Goal: Task Accomplishment & Management: Manage account settings

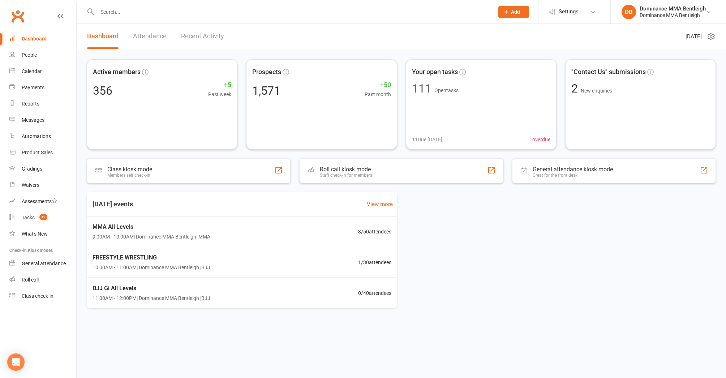
click at [165, 14] on input "text" at bounding box center [292, 12] width 394 height 10
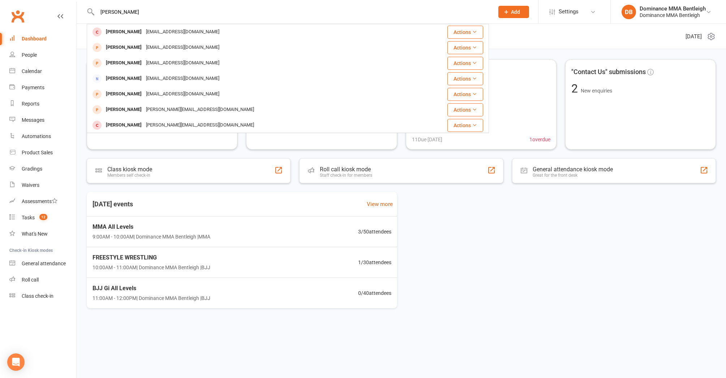
type input "KEVIN"
drag, startPoint x: 162, startPoint y: 62, endPoint x: 152, endPoint y: 64, distance: 9.9
click at [152, 64] on div "kevinkehoe88@gmail.com" at bounding box center [183, 63] width 78 height 10
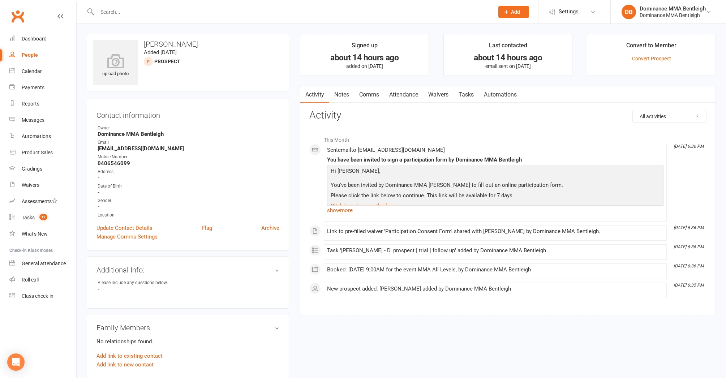
click at [440, 98] on link "Waivers" at bounding box center [438, 94] width 30 height 17
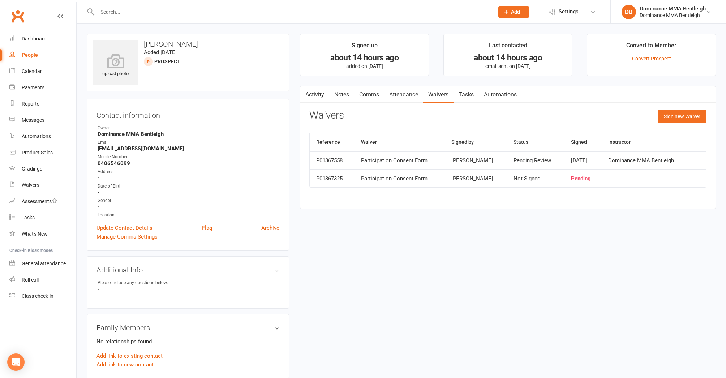
scroll to position [1, 0]
click at [31, 186] on div "Waivers" at bounding box center [31, 185] width 18 height 6
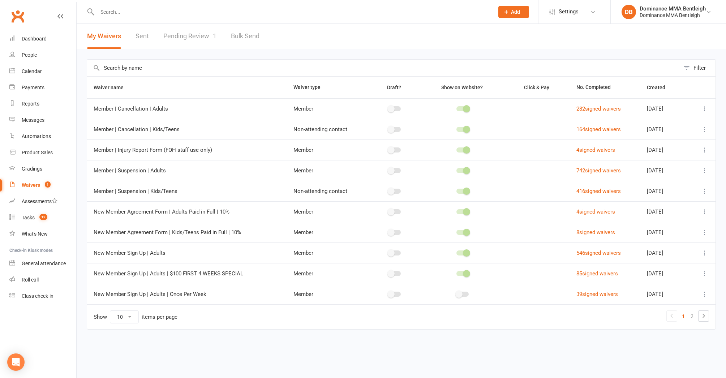
click at [198, 33] on link "Pending Review 1" at bounding box center [189, 36] width 53 height 25
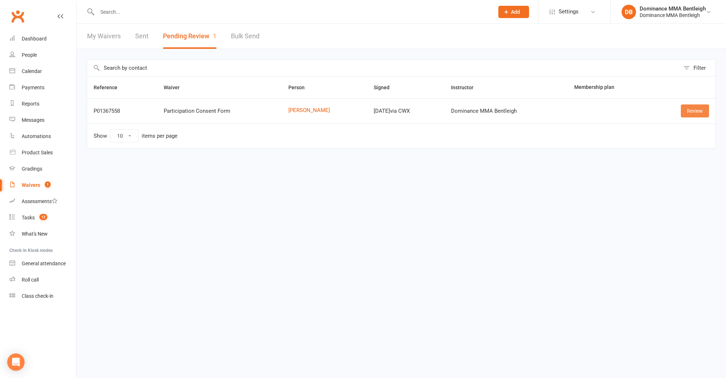
click at [689, 109] on link "Review" at bounding box center [695, 110] width 28 height 13
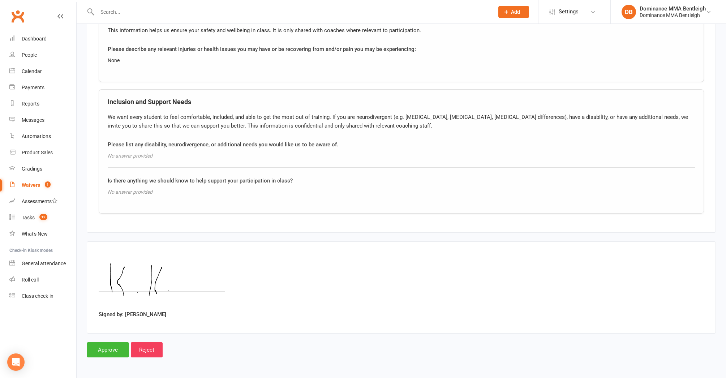
scroll to position [522, 0]
click at [111, 343] on input "Approve" at bounding box center [108, 349] width 42 height 15
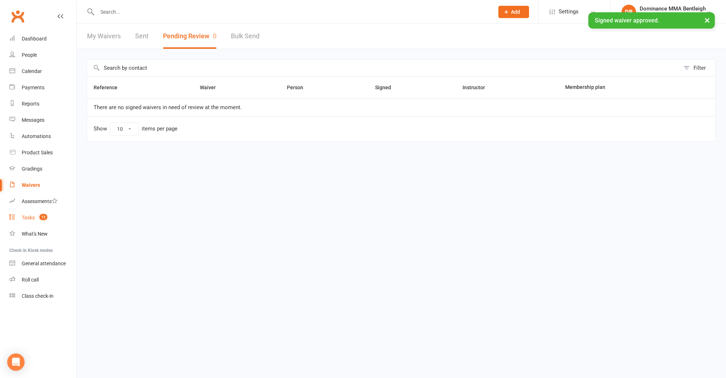
click at [43, 220] on count-badge "12" at bounding box center [42, 218] width 12 height 6
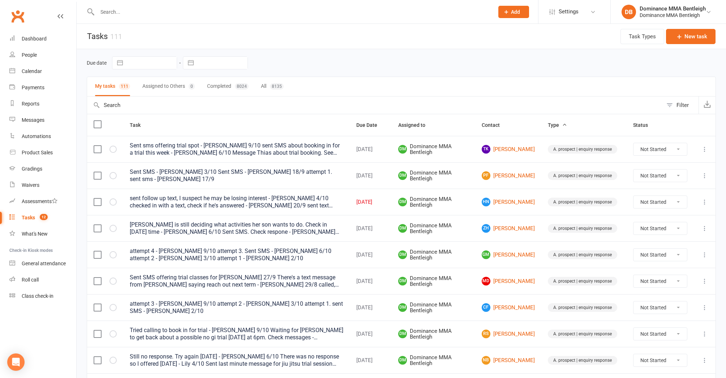
select select "8"
select select "2025"
select select "9"
select select "2025"
select select "10"
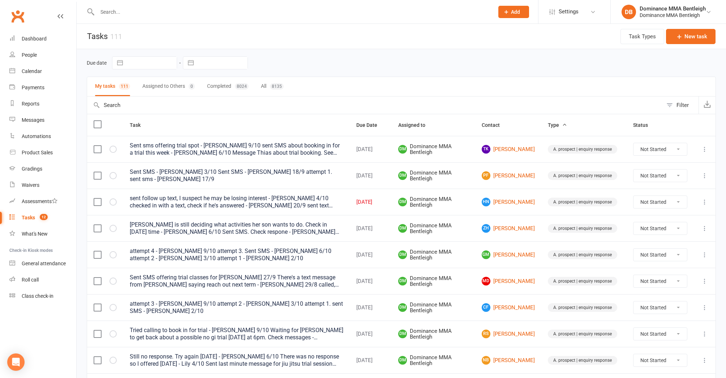
select select "2025"
click at [148, 62] on input "text" at bounding box center [151, 63] width 50 height 12
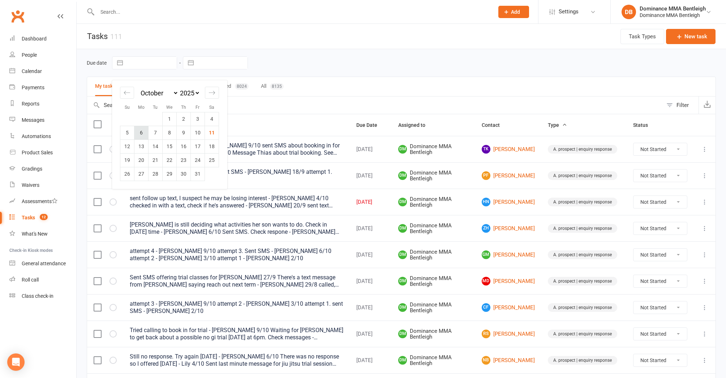
click at [139, 131] on td "6" at bounding box center [141, 133] width 14 height 14
type input "[DATE]"
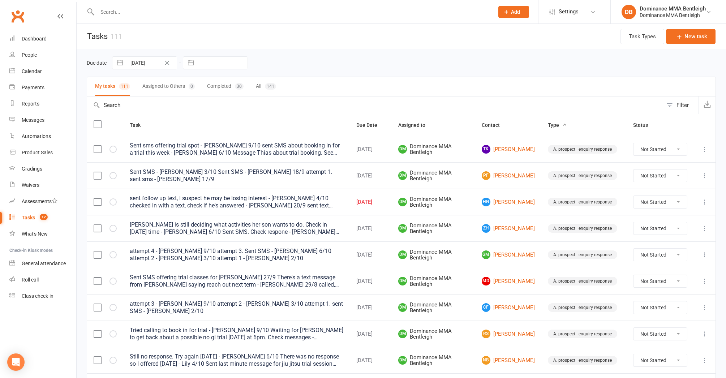
select select "8"
select select "2025"
select select "9"
select select "2025"
select select "10"
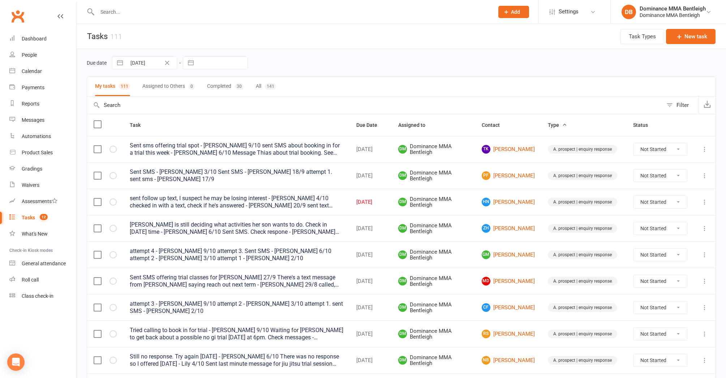
select select "2025"
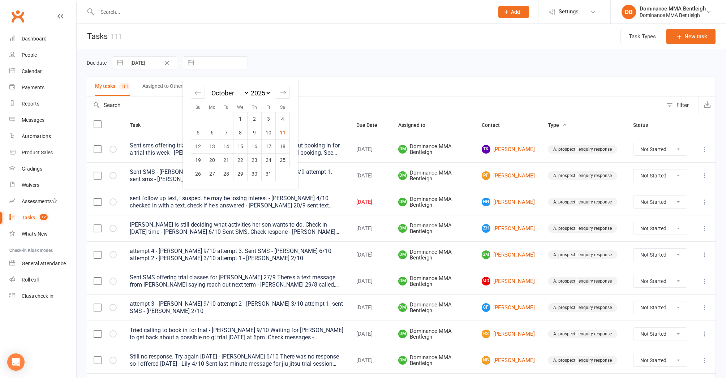
click at [219, 62] on input "text" at bounding box center [222, 63] width 50 height 12
click at [285, 133] on td "11" at bounding box center [283, 133] width 14 height 14
type input "11 Oct 2025"
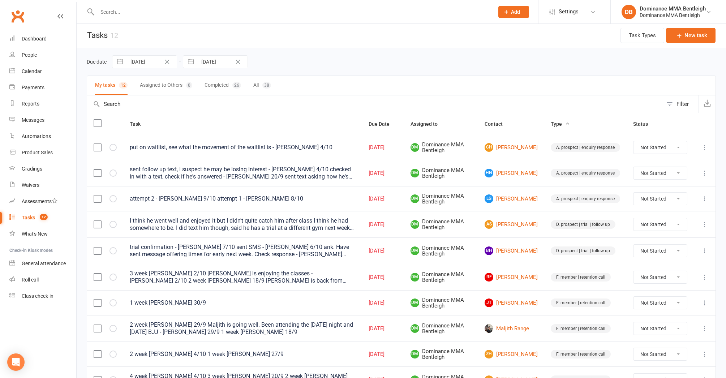
scroll to position [1, 0]
click at [243, 8] on input "text" at bounding box center [292, 12] width 394 height 10
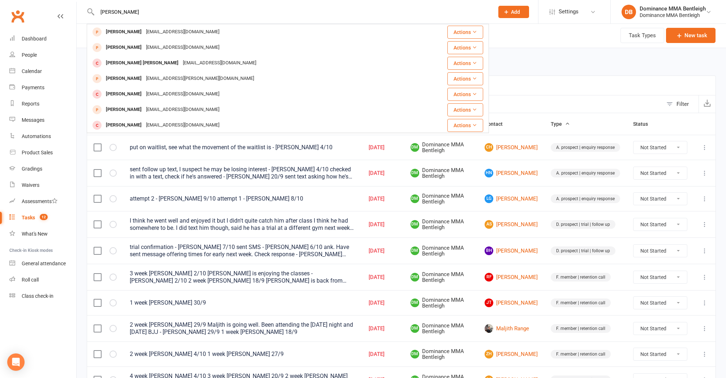
type input "Jack Kidney"
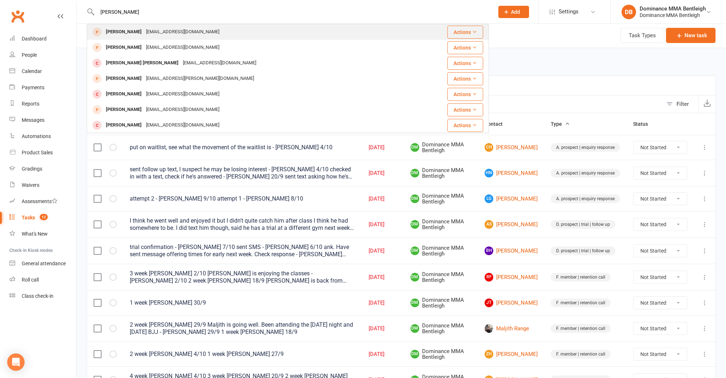
click at [240, 25] on div "Jack Kidney Neenshanna@hotmail.com" at bounding box center [253, 32] width 333 height 15
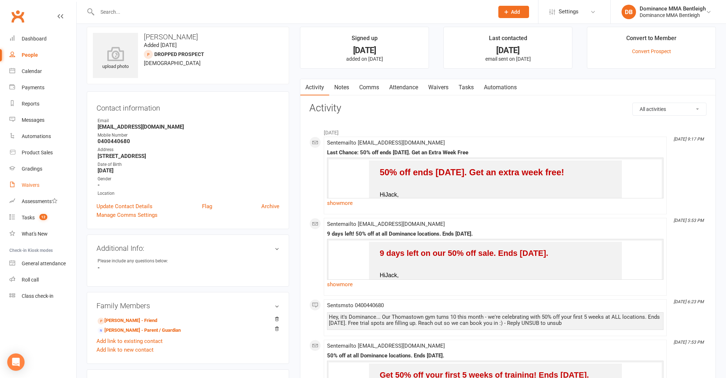
scroll to position [29, 0]
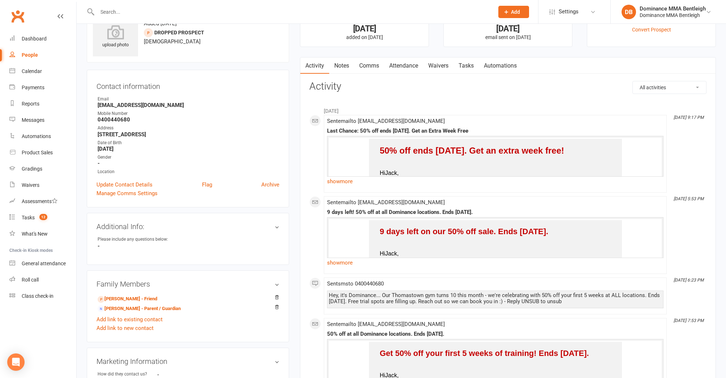
click at [129, 8] on input "text" at bounding box center [292, 12] width 394 height 10
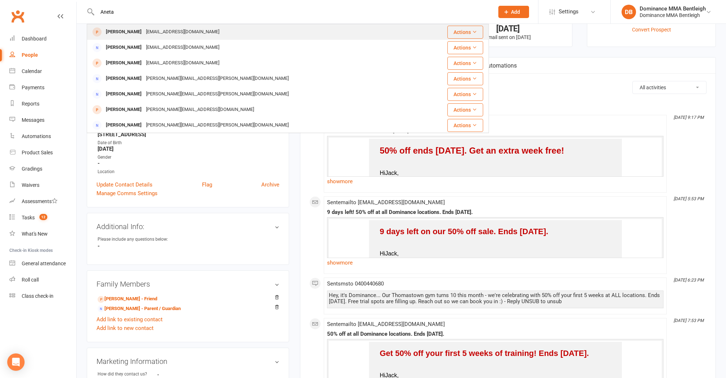
type input "Aneta"
click at [131, 31] on div "Aneta Rodgerseron" at bounding box center [124, 32] width 40 height 10
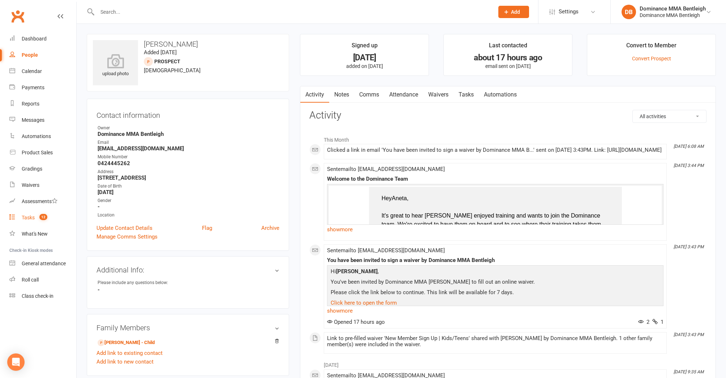
click at [27, 219] on div "Tasks" at bounding box center [28, 218] width 13 height 6
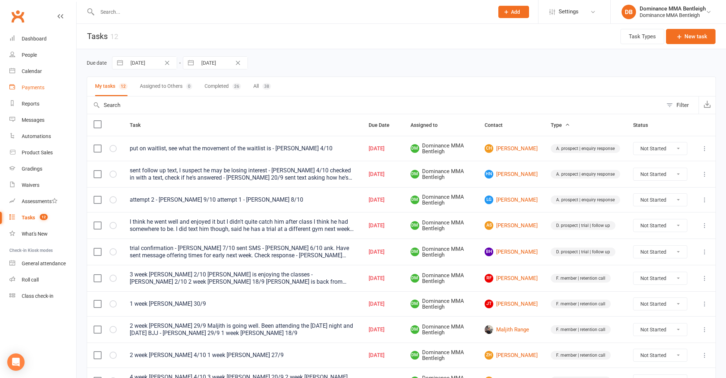
click at [34, 88] on div "Payments" at bounding box center [33, 88] width 23 height 6
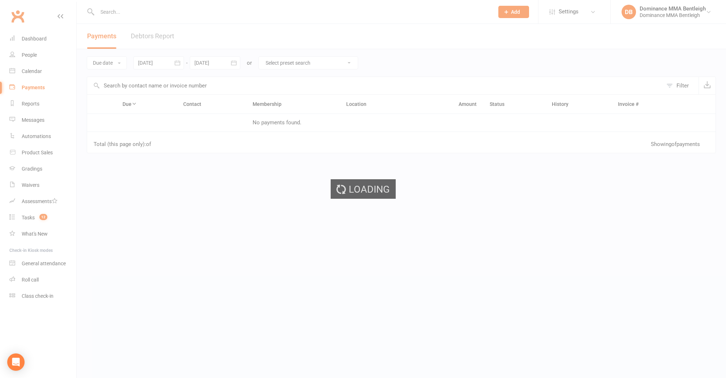
click at [34, 88] on div "Loading" at bounding box center [363, 189] width 726 height 378
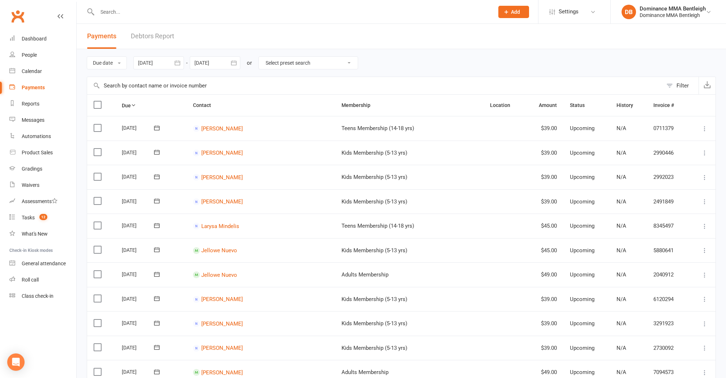
select select "0"
type input "[DATE]"
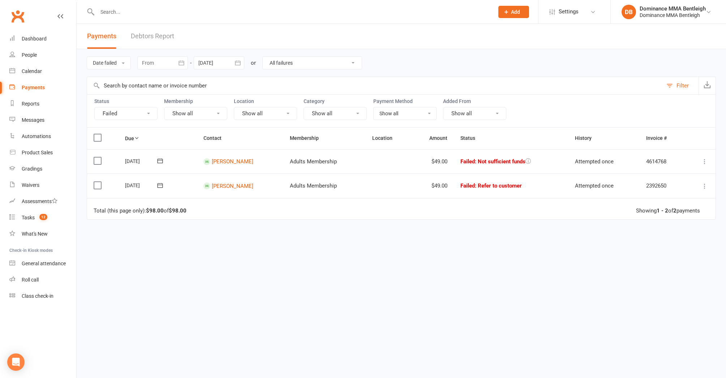
click at [169, 65] on div at bounding box center [162, 62] width 51 height 13
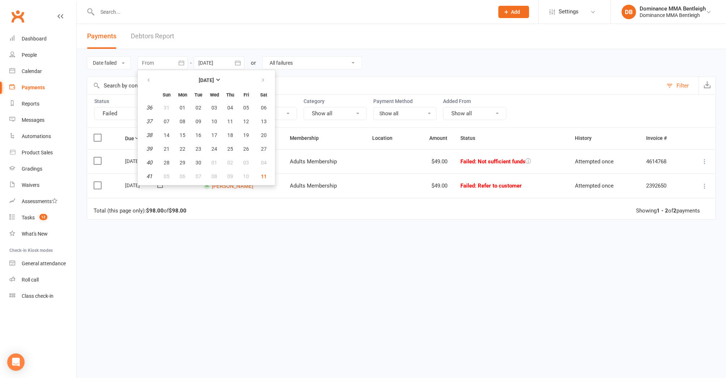
click at [190, 209] on td "Total (this page only): $98.00 of $98.00 Showing 1 - 2 of 2 payments" at bounding box center [401, 209] width 628 height 22
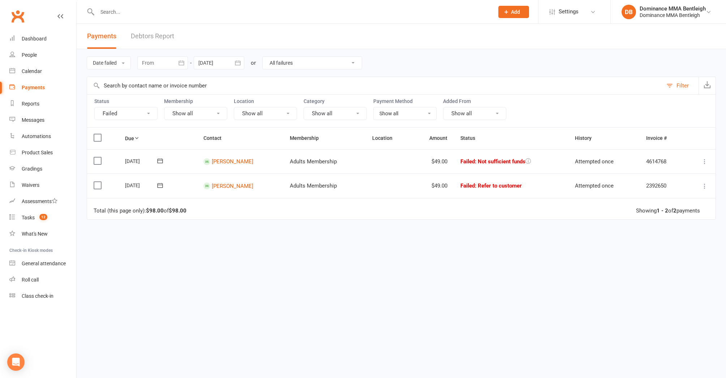
click at [164, 66] on div at bounding box center [162, 62] width 51 height 13
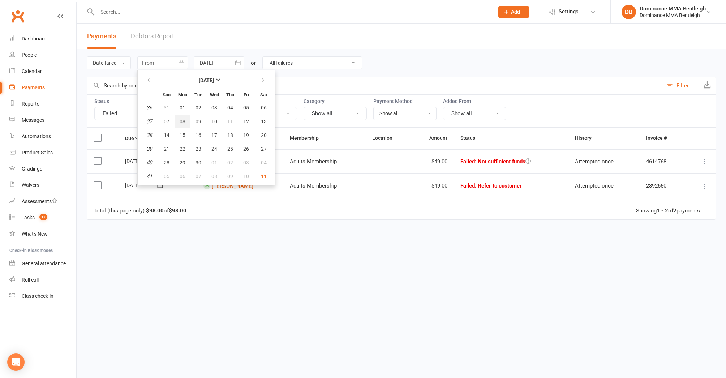
click at [177, 122] on button "08" at bounding box center [182, 121] width 15 height 13
type input "08 Sep 2025"
select select
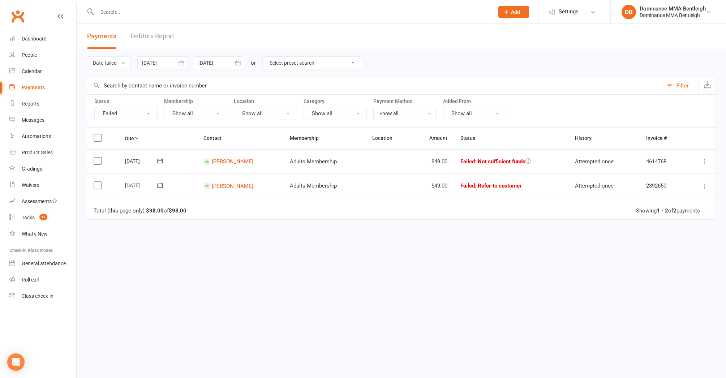
click at [166, 65] on div at bounding box center [162, 62] width 51 height 13
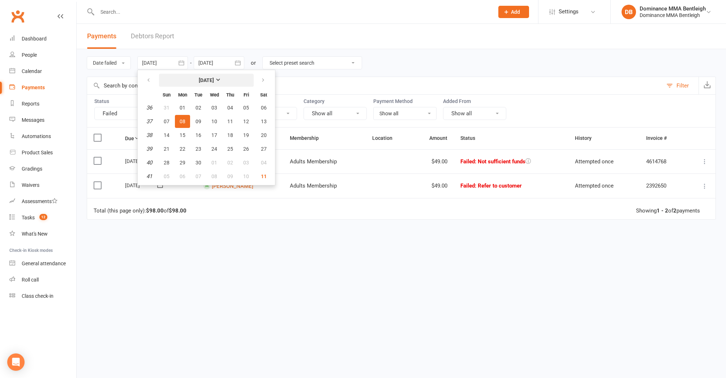
click at [212, 81] on strong "[DATE]" at bounding box center [206, 80] width 15 height 6
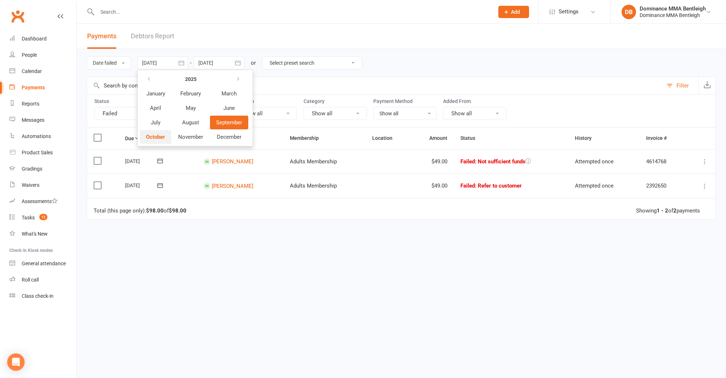
click at [171, 138] on button "October" at bounding box center [155, 137] width 31 height 14
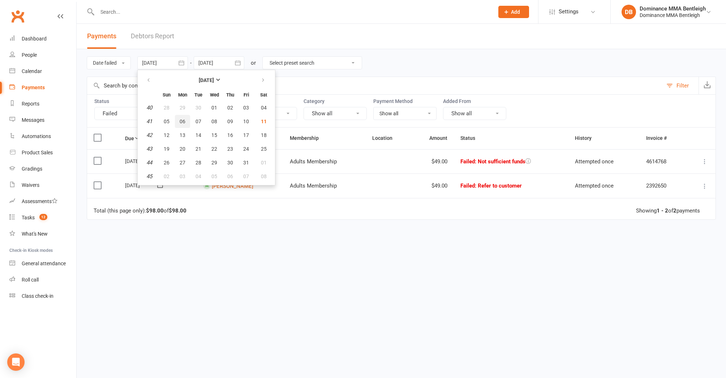
click at [182, 121] on span "06" at bounding box center [183, 121] width 6 height 6
type input "[DATE]"
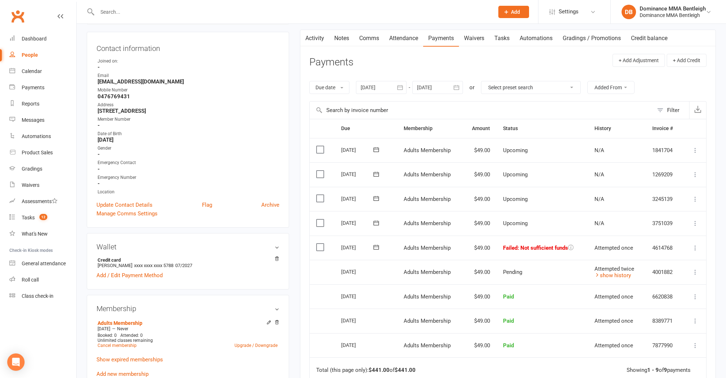
scroll to position [68, 0]
click at [608, 274] on link "show history" at bounding box center [612, 275] width 36 height 7
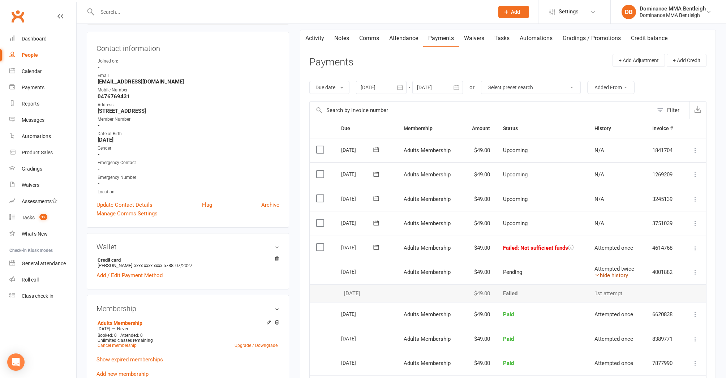
click at [608, 274] on link "hide history" at bounding box center [611, 275] width 34 height 7
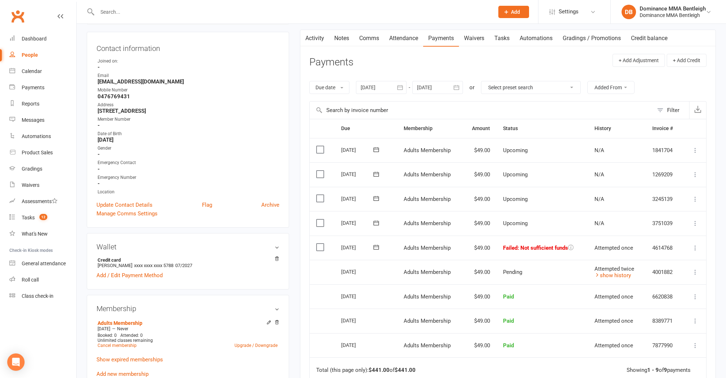
click at [375, 248] on icon at bounding box center [375, 246] width 7 height 7
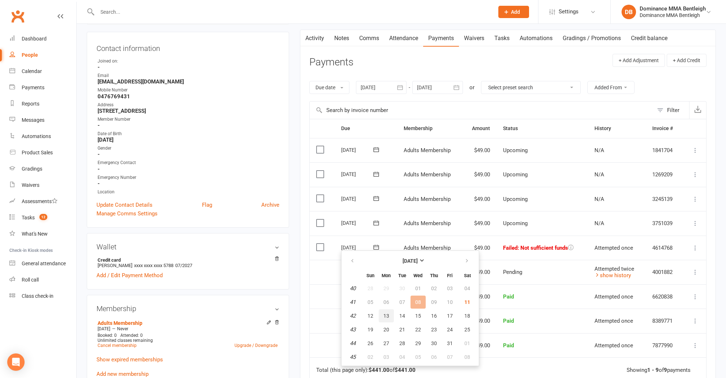
click at [391, 316] on button "13" at bounding box center [386, 315] width 15 height 13
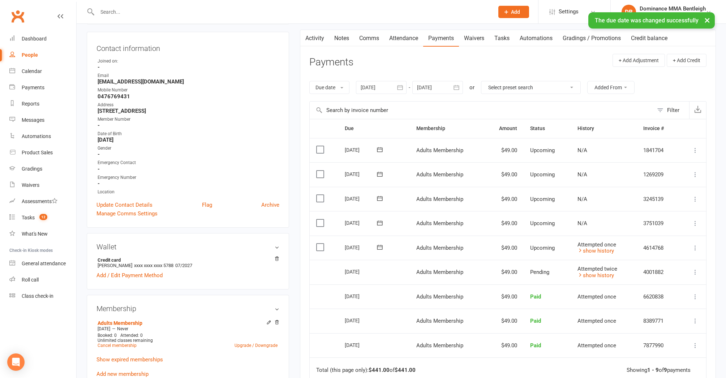
click at [374, 34] on link "Comms" at bounding box center [369, 38] width 30 height 17
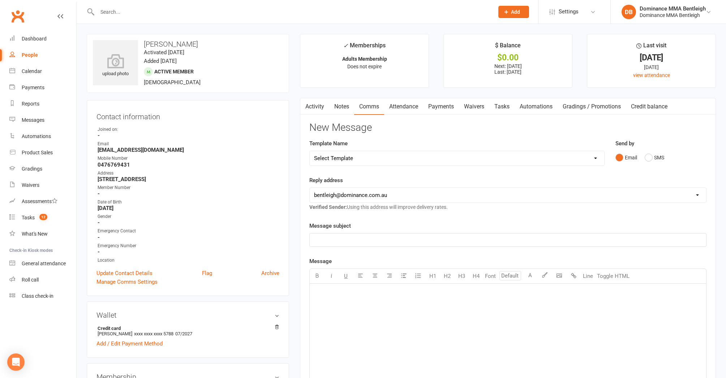
select select "10"
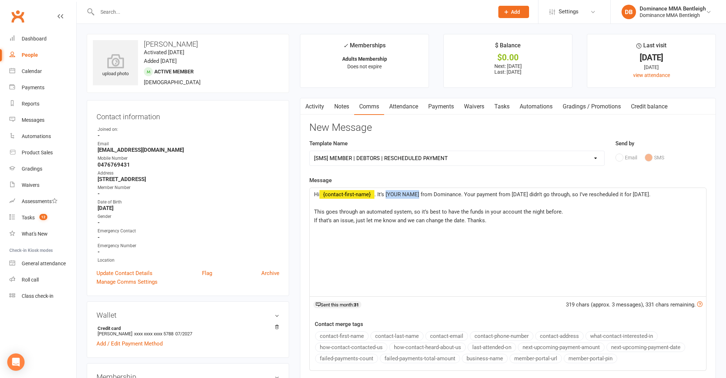
drag, startPoint x: 387, startPoint y: 195, endPoint x: 420, endPoint y: 196, distance: 32.5
click at [420, 196] on span ". It’s [YOUR NAME] from Dominance. Your payment from [DATE] didn’t go through, …" at bounding box center [512, 194] width 276 height 7
click at [502, 194] on span ". It’s Lily from Dominance. Your payment from [DATE] didn’t go through, so I’ve…" at bounding box center [499, 194] width 251 height 7
drag, startPoint x: 633, startPoint y: 194, endPoint x: 650, endPoint y: 197, distance: 16.4
click at [650, 197] on p "Hi ﻿ {contact-first-name} . It’s Lily from Dominance. Your payment from the 8th…" at bounding box center [508, 194] width 388 height 9
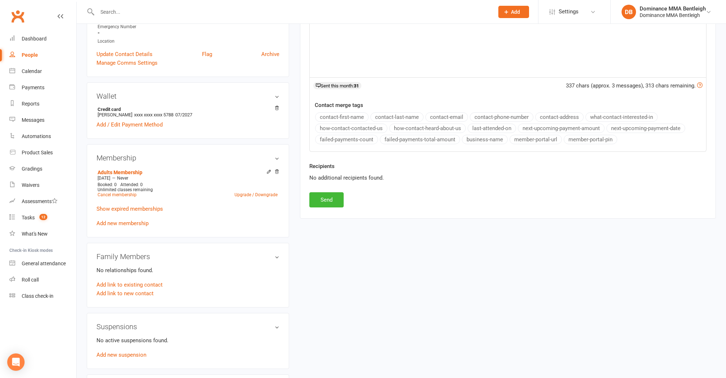
scroll to position [228, 0]
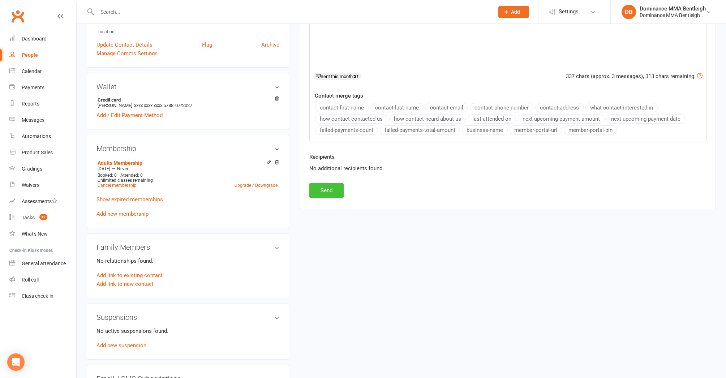
click at [324, 187] on button "Send" at bounding box center [326, 190] width 34 height 15
select select
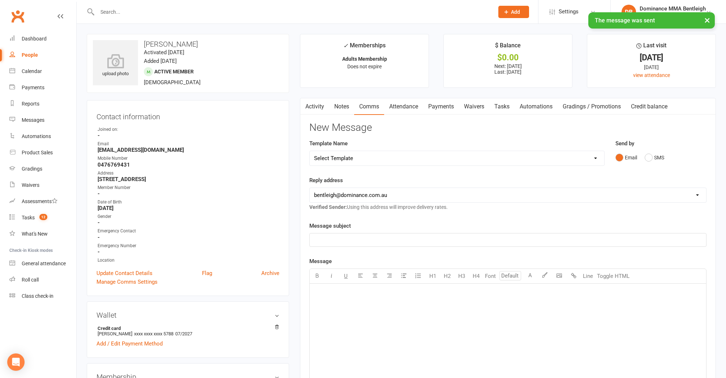
scroll to position [0, 0]
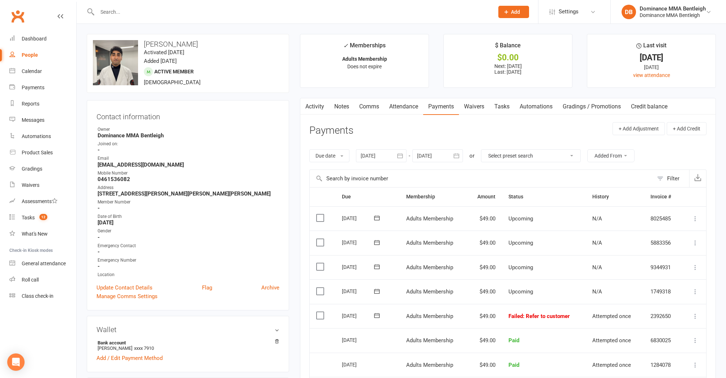
click at [693, 312] on icon at bounding box center [694, 315] width 7 height 7
click at [571, 287] on td "Upcoming" at bounding box center [544, 291] width 84 height 25
click at [376, 315] on icon at bounding box center [376, 315] width 7 height 7
click at [396, 304] on td "08 Oct 2025 2025-10-08" at bounding box center [367, 316] width 64 height 25
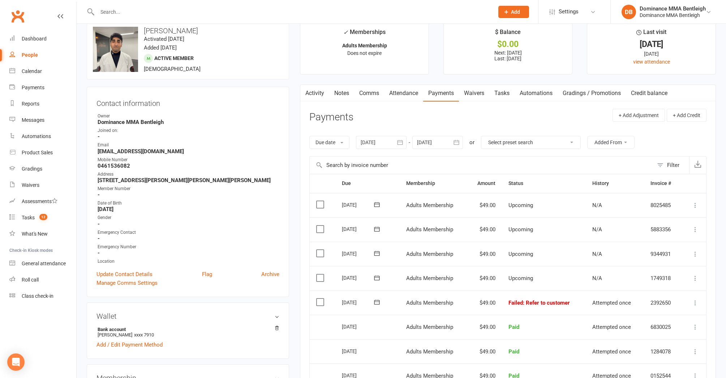
scroll to position [20, 0]
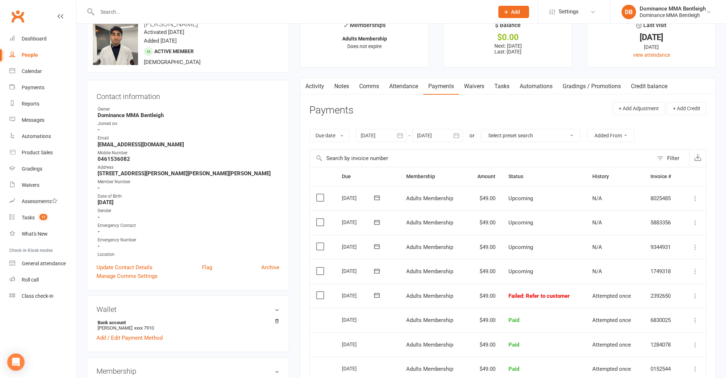
click at [376, 292] on icon at bounding box center [376, 295] width 7 height 7
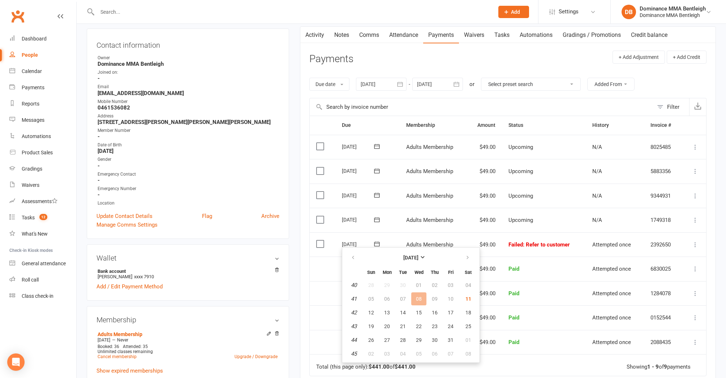
scroll to position [74, 0]
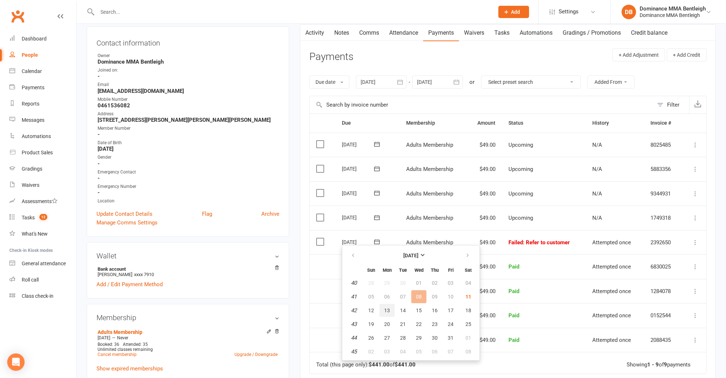
click at [391, 309] on button "13" at bounding box center [386, 310] width 15 height 13
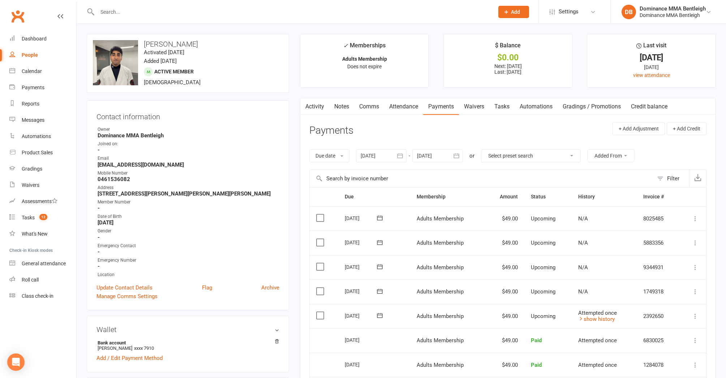
scroll to position [0, 0]
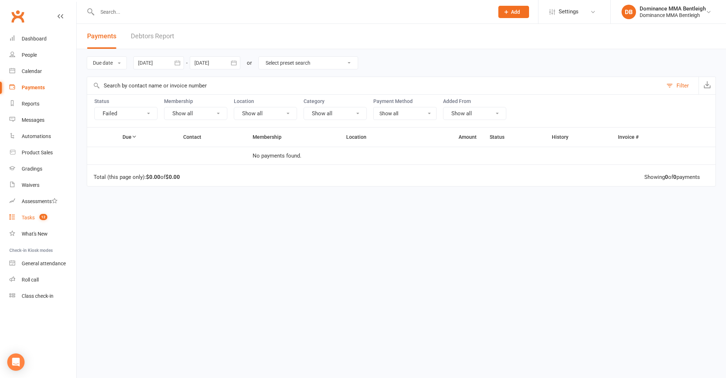
click at [29, 215] on div "Tasks" at bounding box center [28, 218] width 13 height 6
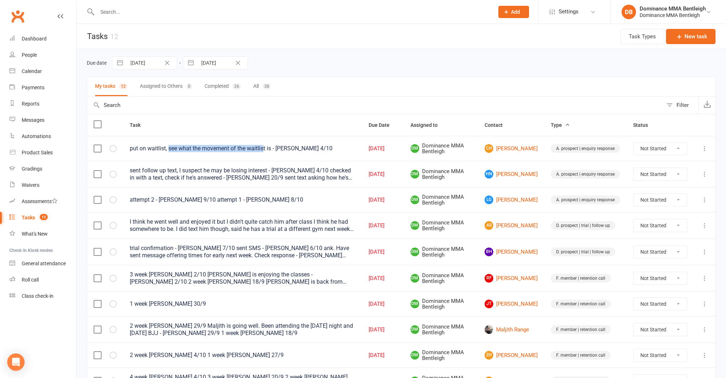
drag, startPoint x: 169, startPoint y: 149, endPoint x: 263, endPoint y: 150, distance: 93.6
click at [263, 150] on div "put on waitlist, see what the movement of the waitlist is - [PERSON_NAME] 4/10" at bounding box center [243, 148] width 226 height 7
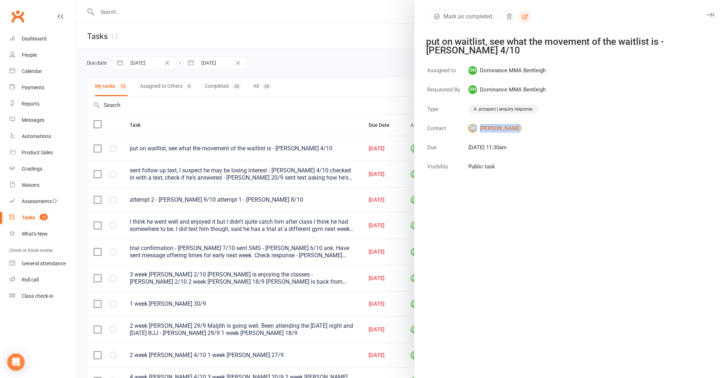
click at [526, 21] on button "button" at bounding box center [524, 16] width 13 height 13
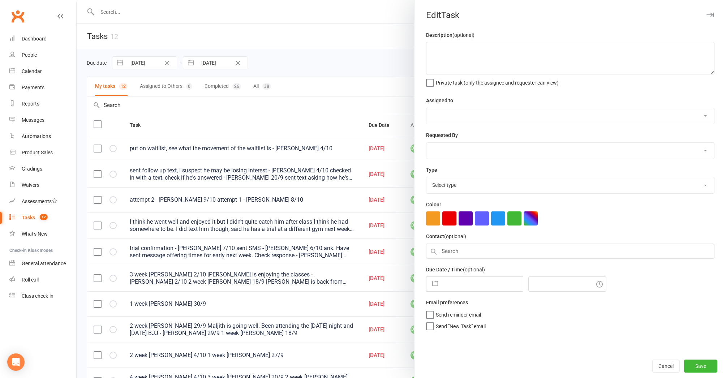
type textarea "put on waitlist, see what the movement of the waitlist is - [PERSON_NAME] 4/10"
select select "24839"
type input "11 Oct 2025"
type input "11:30am"
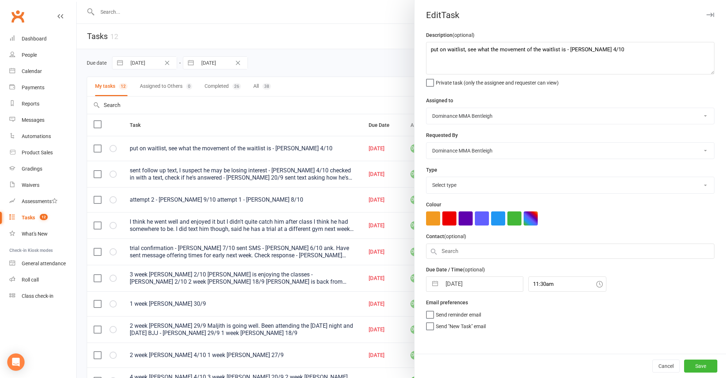
select select "13651"
click at [431, 51] on textarea "put on waitlist, see what the movement of the waitlist is - Lily 4/10" at bounding box center [570, 58] width 288 height 33
click at [496, 52] on textarea "Dad requested to move the 2 kids put on waitlist, see what the movement of the …" at bounding box center [570, 58] width 288 height 33
click at [513, 49] on textarea "Dad requested to move her 2 kids put on waitlist, see what the movement of the …" at bounding box center [570, 58] width 288 height 33
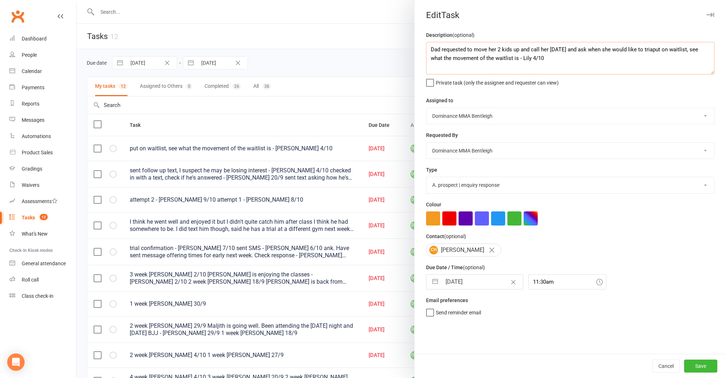
type textarea "Dad requested to move her 2 kids up and call her this monday and ask when she w…"
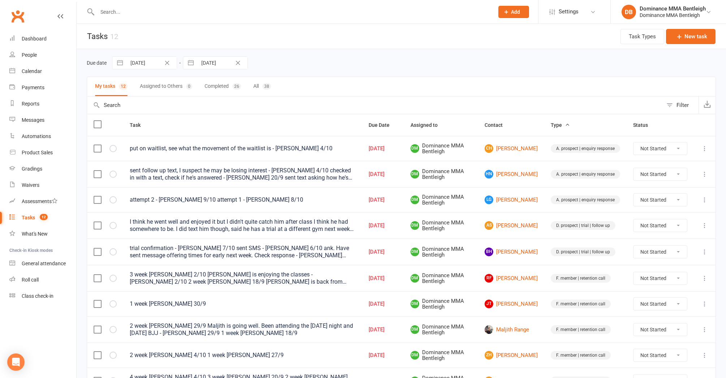
click at [702, 149] on icon at bounding box center [704, 148] width 7 height 7
click at [682, 174] on link "Edit" at bounding box center [673, 177] width 72 height 14
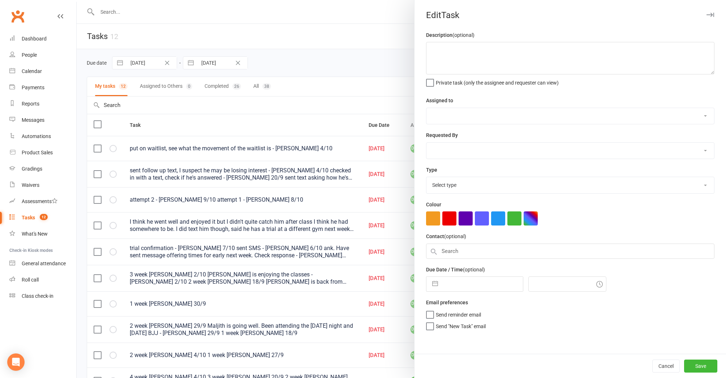
type textarea "put on waitlist, see what the movement of the waitlist is - Lily 4/10"
select select "24839"
type input "[DATE]"
type input "11:30am"
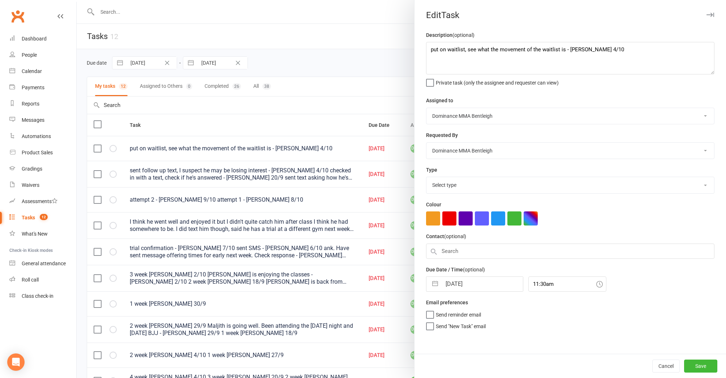
select select "13651"
click at [430, 48] on textarea "put on waitlist, see what the movement of the waitlist is - Lily 4/10" at bounding box center [570, 58] width 288 height 33
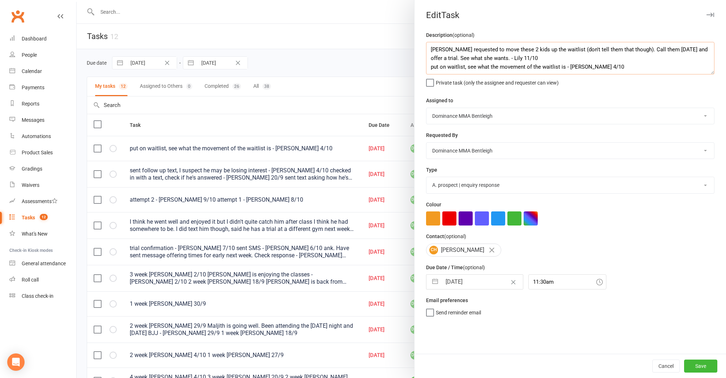
type textarea "Murray requested to move these 2 kids up the waitlist (don't tell them that tho…"
click at [476, 283] on input "[DATE]" at bounding box center [481, 282] width 81 height 14
select select "8"
select select "2025"
select select "9"
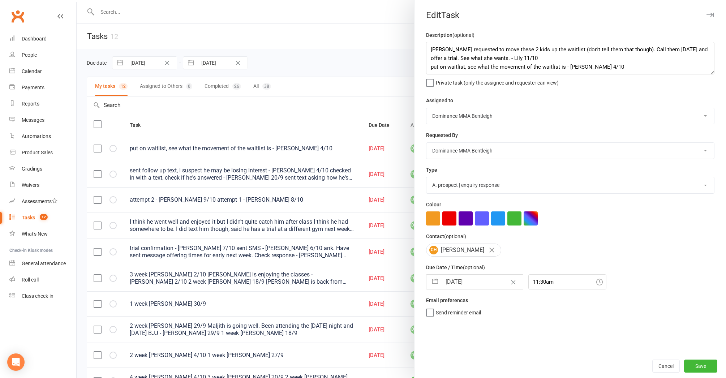
select select "2025"
select select "10"
select select "2025"
click at [460, 363] on td "13" at bounding box center [455, 364] width 14 height 14
type input "13 Oct 2025"
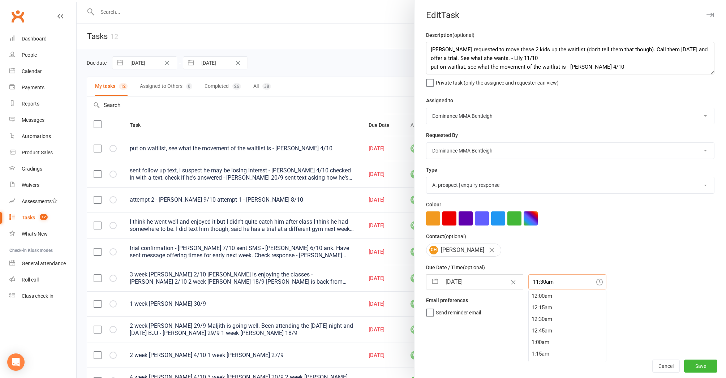
click at [541, 286] on input "11:30am" at bounding box center [567, 281] width 78 height 15
click at [544, 301] on div "3:45pm" at bounding box center [567, 302] width 77 height 12
type input "3:45pm"
click at [703, 368] on button "Save" at bounding box center [700, 365] width 33 height 13
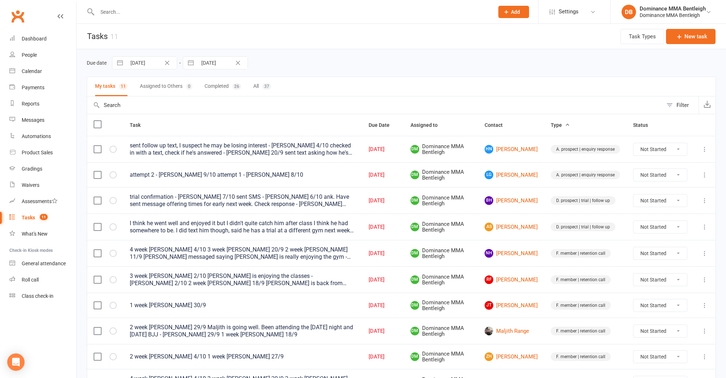
click at [703, 151] on icon at bounding box center [704, 149] width 7 height 7
click at [694, 172] on link "Edit" at bounding box center [673, 178] width 72 height 14
select select "24839"
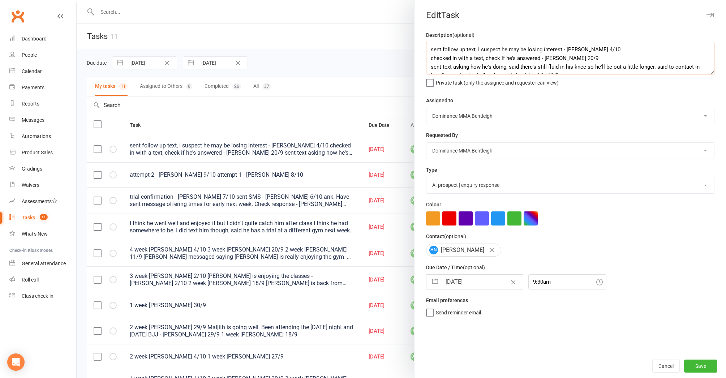
click at [431, 48] on textarea "sent follow up text, I suspect he may be losing interest - Lily 4/10 checked in…" at bounding box center [570, 58] width 288 height 33
type textarea "hasn't replied in weeks and about 4 check-in texts, I reckon we should drop him…"
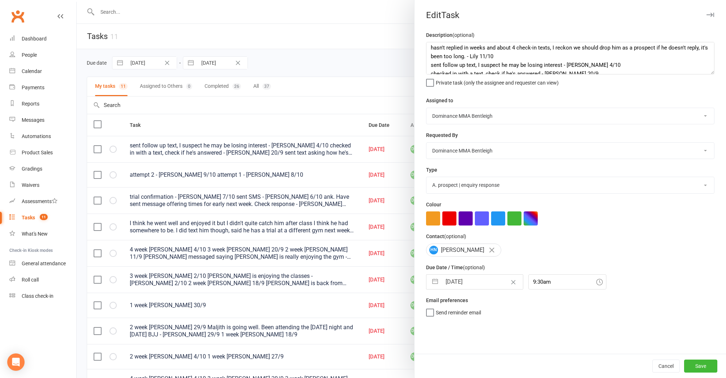
click at [479, 280] on input "[DATE]" at bounding box center [481, 282] width 81 height 14
select select "8"
select select "2025"
select select "9"
select select "2025"
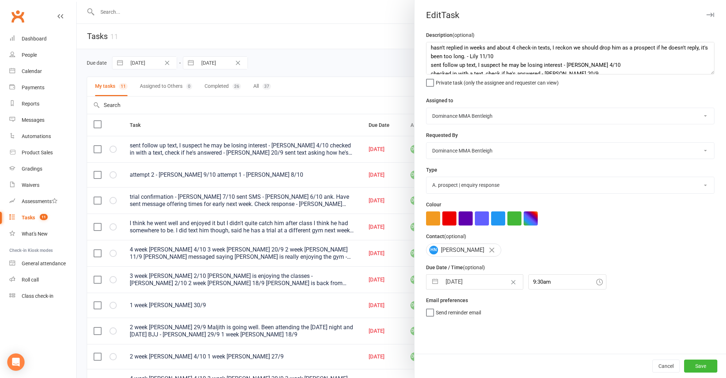
select select "10"
select select "2025"
click at [494, 364] on td "16" at bounding box center [498, 364] width 14 height 14
type input "16 Oct 2025"
drag, startPoint x: 543, startPoint y: 286, endPoint x: 542, endPoint y: 314, distance: 27.5
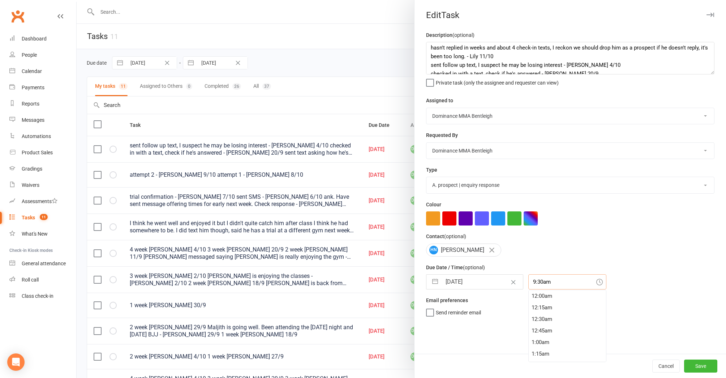
click at [543, 287] on input "9:30am" at bounding box center [567, 281] width 78 height 15
click at [545, 335] on div "3:45pm" at bounding box center [567, 333] width 77 height 12
click at [543, 285] on input "3:45pm" at bounding box center [567, 281] width 78 height 15
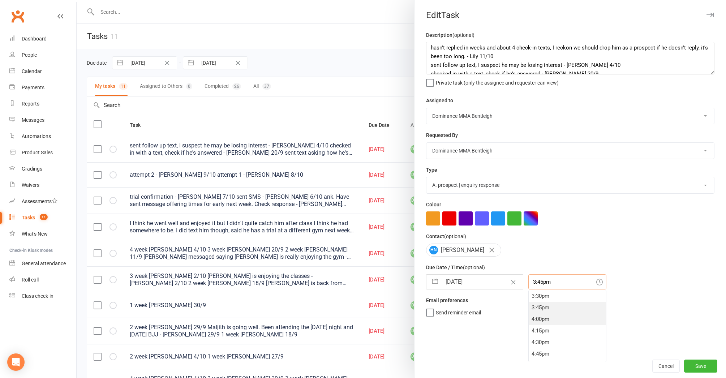
click at [544, 323] on div "4:00pm" at bounding box center [567, 319] width 77 height 12
type input "4:00pm"
click at [699, 365] on button "Save" at bounding box center [700, 365] width 33 height 13
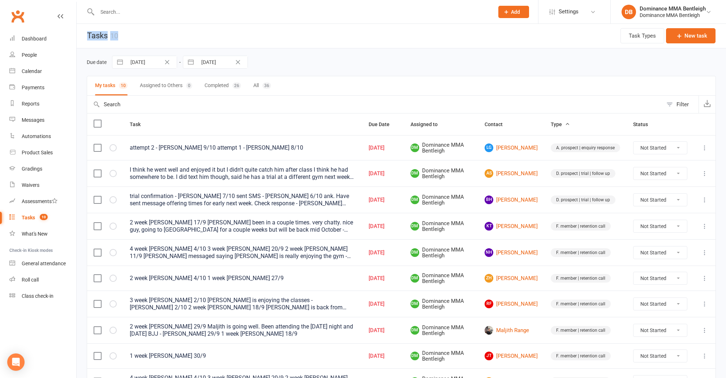
click at [32, 0] on html "Prospect Member Non-attending contact Task Bulk message Add Settings Membership…" at bounding box center [363, 212] width 726 height 426
click at [282, 14] on input "text" at bounding box center [292, 12] width 394 height 10
type input "Shoko"
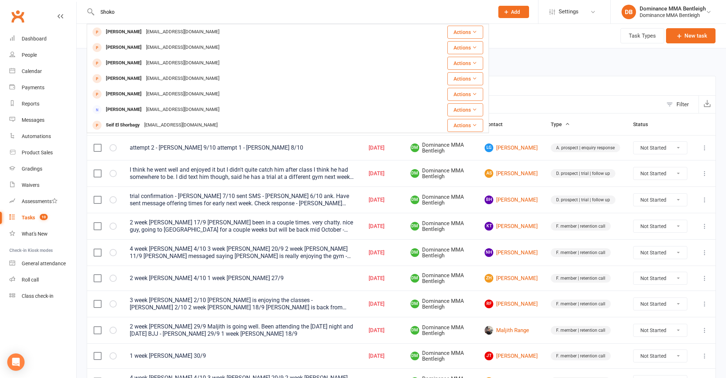
scroll to position [0, 0]
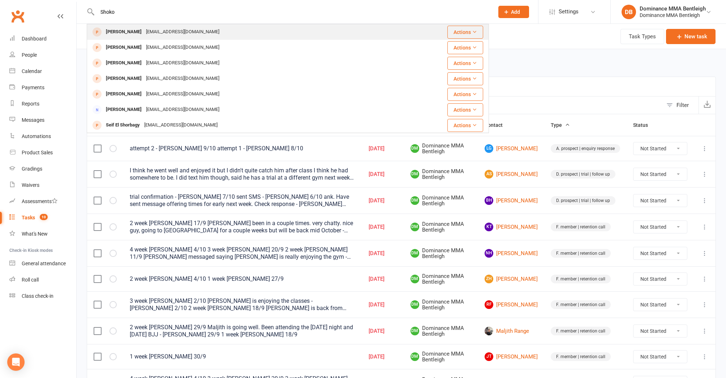
click at [251, 30] on div "Shoko Nakagawa shoko84.1988.ka@gmail.com" at bounding box center [240, 32] width 307 height 15
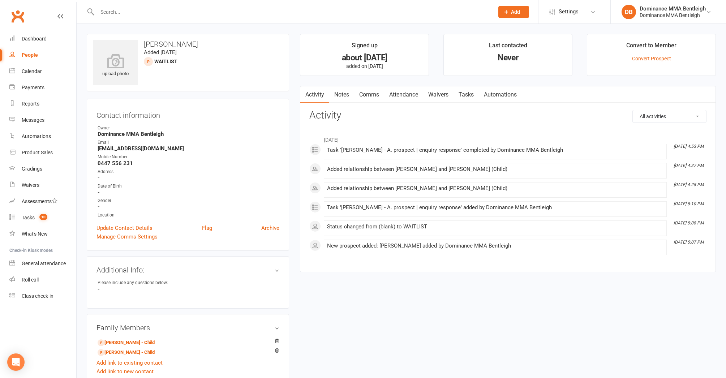
click at [471, 90] on link "Tasks" at bounding box center [465, 94] width 25 height 17
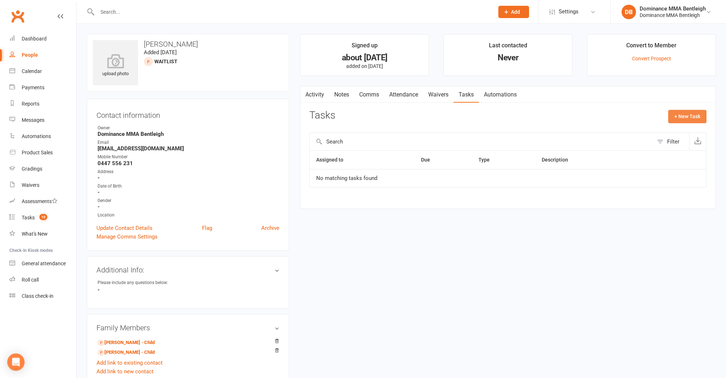
click at [683, 116] on button "+ New Task" at bounding box center [687, 116] width 38 height 13
select select "24839"
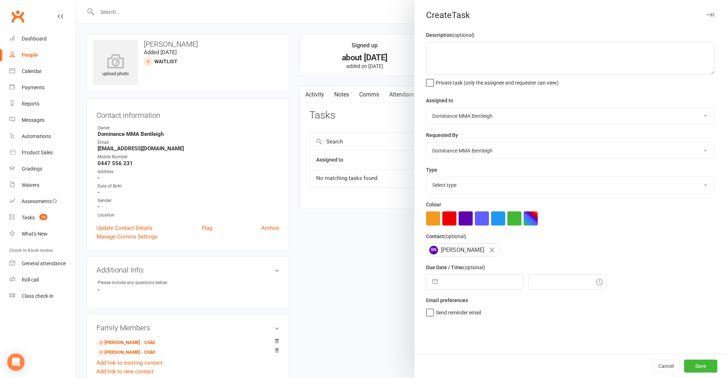
drag, startPoint x: 451, startPoint y: 29, endPoint x: 455, endPoint y: 39, distance: 10.4
click at [451, 30] on div "Create Task Description (optional) Private task (only the assignee and requeste…" at bounding box center [570, 189] width 312 height 378
click at [471, 56] on textarea at bounding box center [570, 58] width 288 height 33
type textarea "He texted us, but I'm not sure what the situation is as you've been handling it…"
click at [439, 275] on button "button" at bounding box center [434, 282] width 13 height 14
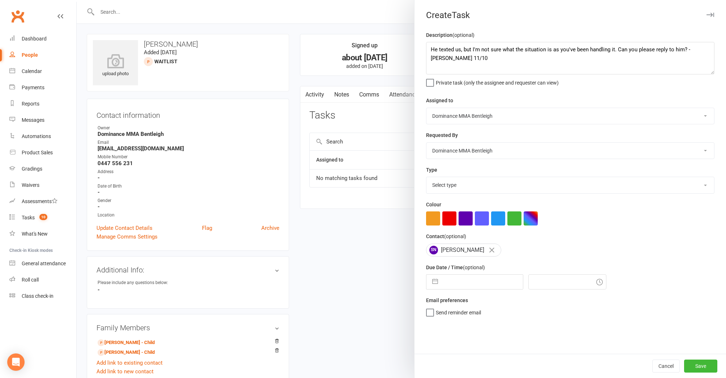
select select "8"
select select "2025"
select select "9"
select select "2025"
select select "10"
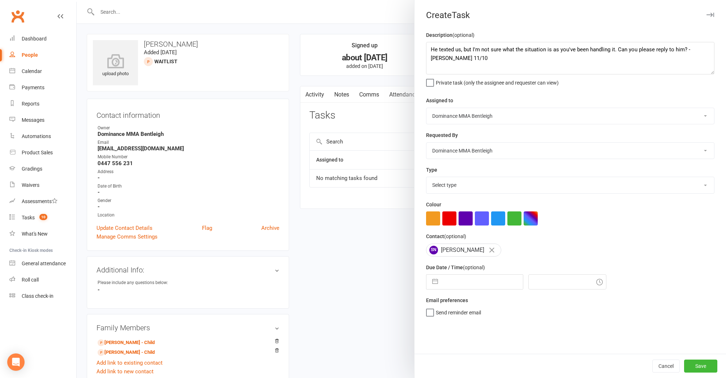
select select "2025"
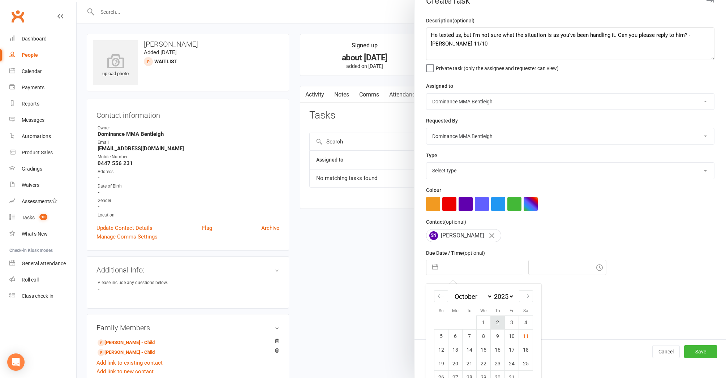
scroll to position [13, 0]
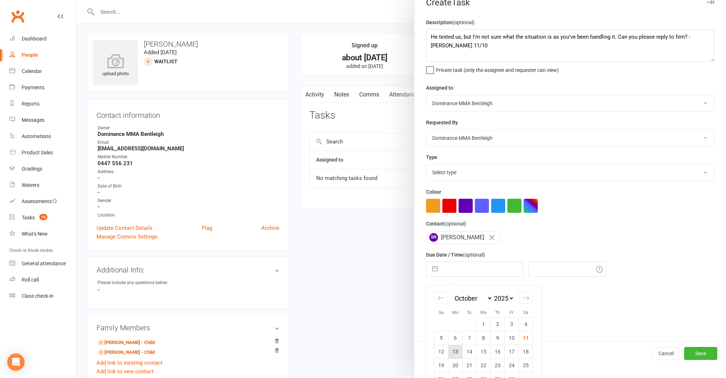
click at [457, 351] on td "13" at bounding box center [455, 352] width 14 height 14
type input "13 Oct 2025"
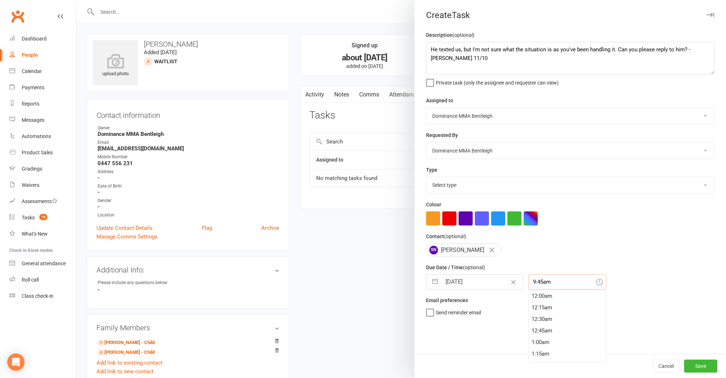
click at [547, 282] on input "9:45am" at bounding box center [567, 281] width 78 height 15
click at [535, 280] on input "9:45am" at bounding box center [567, 281] width 78 height 15
click at [547, 341] on div "3:45pm" at bounding box center [567, 341] width 77 height 12
type input "3:45pm"
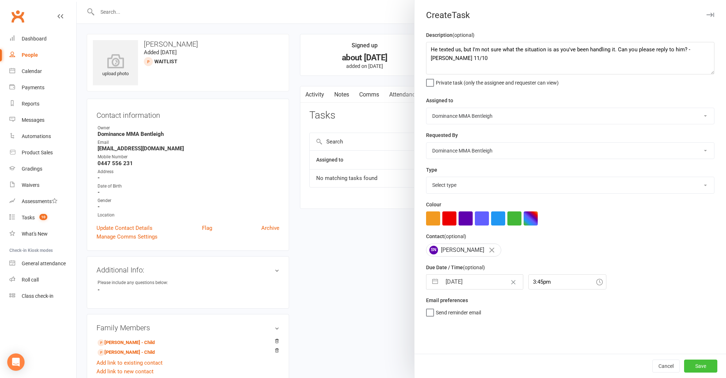
click at [703, 367] on button "Save" at bounding box center [700, 365] width 33 height 13
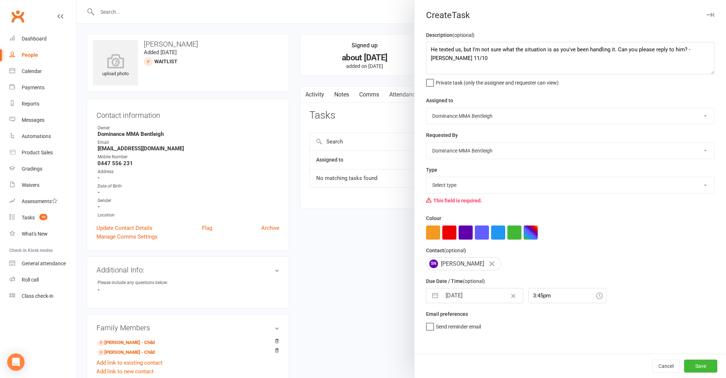
select select "13655"
click at [702, 367] on button "Save" at bounding box center [700, 365] width 33 height 13
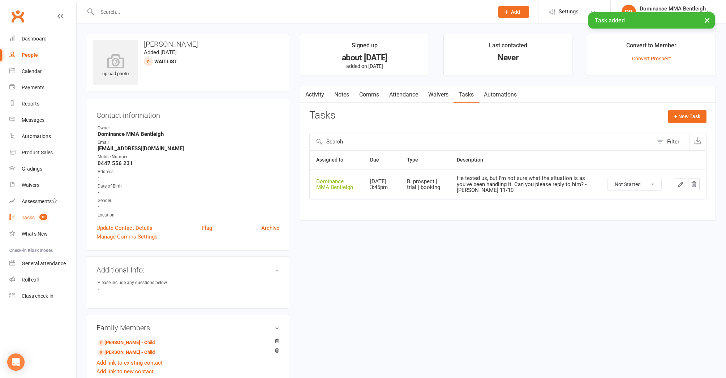
click at [34, 219] on div "Tasks" at bounding box center [28, 218] width 13 height 6
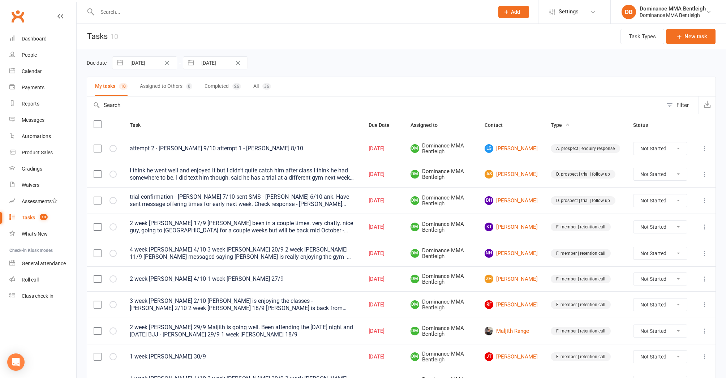
scroll to position [0, 0]
click at [707, 151] on icon at bounding box center [704, 148] width 7 height 7
click at [692, 178] on link "Edit" at bounding box center [673, 176] width 72 height 14
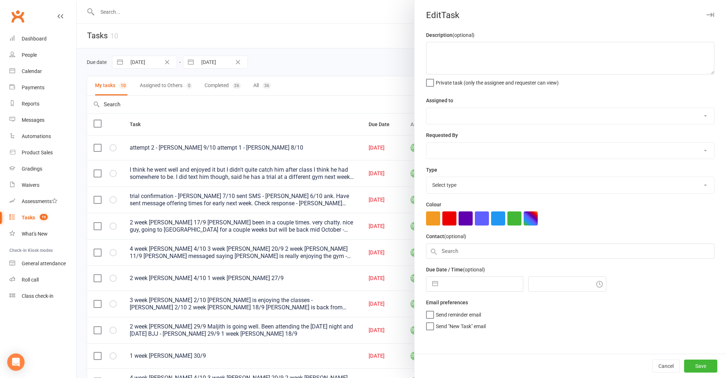
scroll to position [0, 0]
type textarea "attempt 2 - Dylan 9/10 attempt 1 - Dylan 8/10"
select select "24839"
type input "10 Oct 2025"
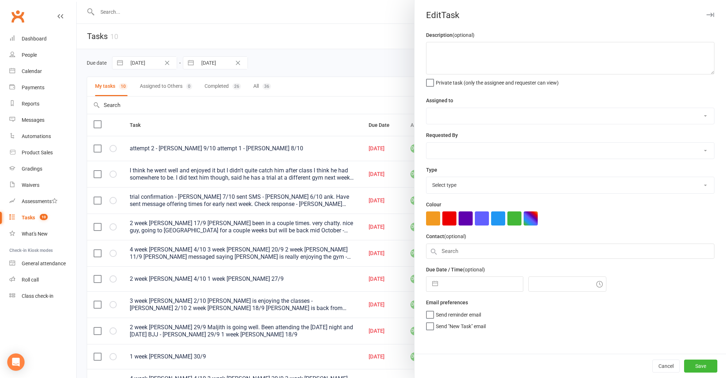
type input "7:00pm"
select select "13651"
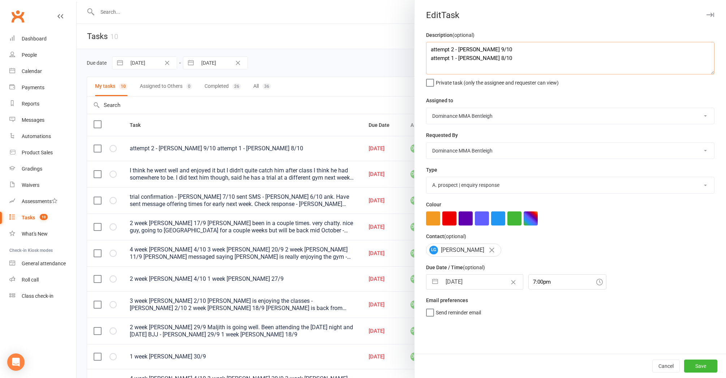
click at [427, 49] on textarea "attempt 2 - Dylan 9/10 attempt 1 - Dylan 8/10" at bounding box center [570, 58] width 288 height 33
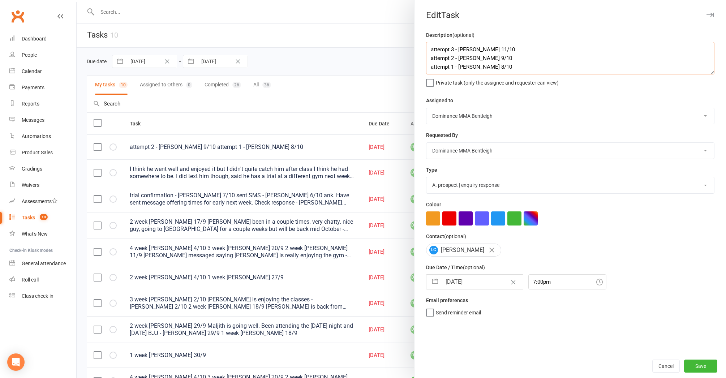
scroll to position [3, 0]
click at [453, 50] on textarea "attempt 3 - Lily 11/10 attempt 2 - Dylan 9/10 attempt 1 - Dylan 8/10" at bounding box center [570, 58] width 288 height 33
type textarea "attempt 3, called, no answer, sent text - Lily 11/10 attempt 2 - Dylan 9/10 att…"
click at [460, 282] on input "10 Oct 2025" at bounding box center [481, 282] width 81 height 14
select select "8"
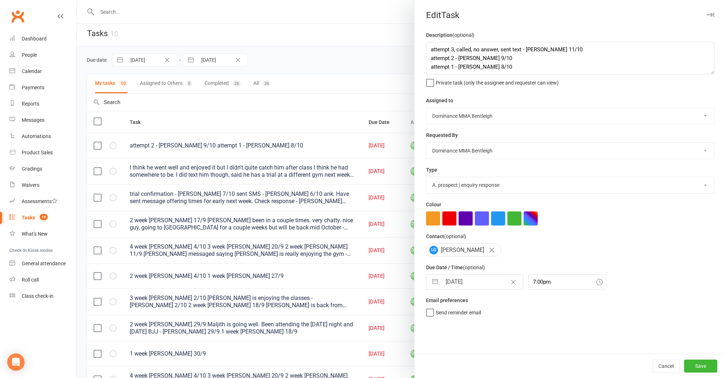
select select "2025"
select select "9"
select select "2025"
select select "10"
select select "2025"
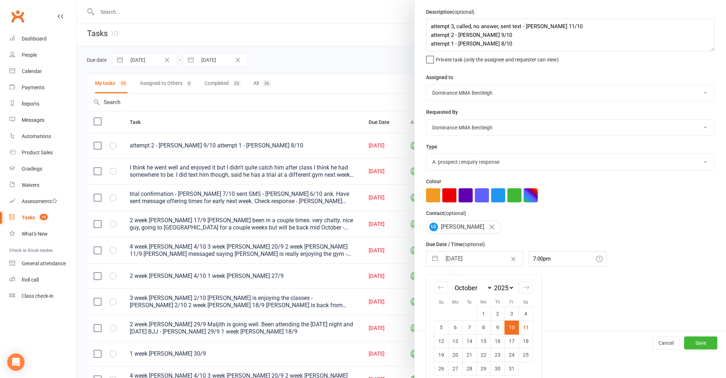
scroll to position [28, 0]
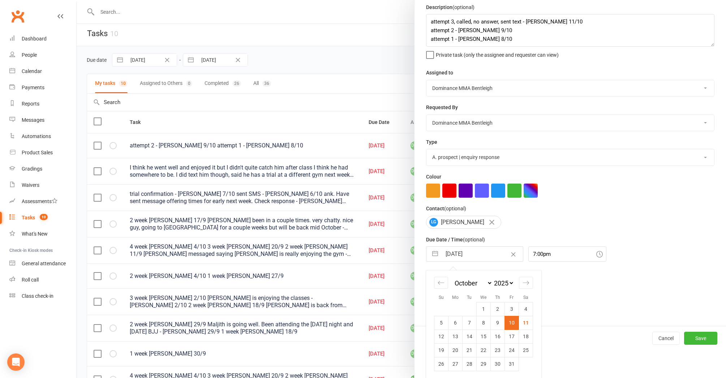
click at [485, 338] on td "15" at bounding box center [483, 336] width 14 height 14
type input "15 Oct 2025"
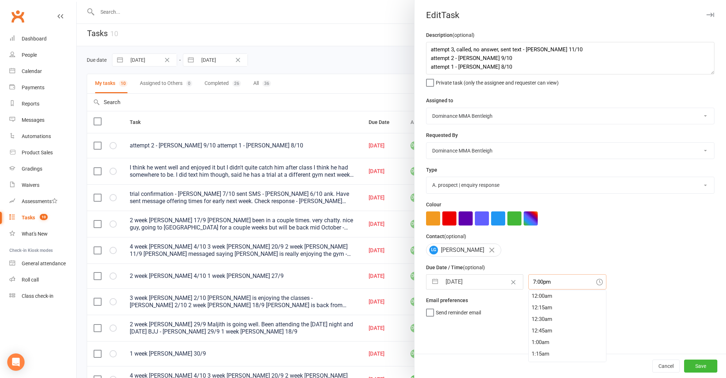
scroll to position [0, 0]
click at [530, 256] on div "Description (optional) attempt 3, called, no answer, sent text - Lily 11/10 att…" at bounding box center [569, 192] width 311 height 323
click at [542, 298] on div "4:15pm" at bounding box center [567, 302] width 77 height 12
type input "4:15pm"
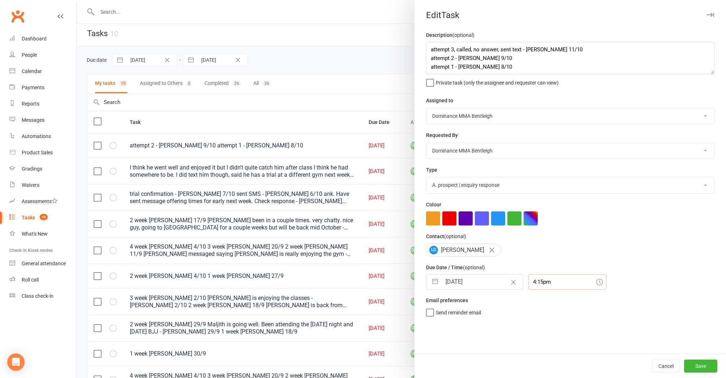
scroll to position [3, 0]
click at [701, 367] on button "Save" at bounding box center [700, 365] width 33 height 13
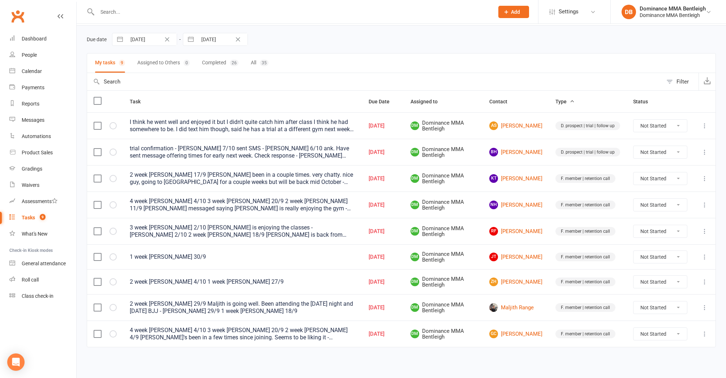
scroll to position [29, 0]
click at [703, 122] on icon at bounding box center [704, 125] width 7 height 7
click at [680, 133] on link "View" at bounding box center [673, 140] width 72 height 14
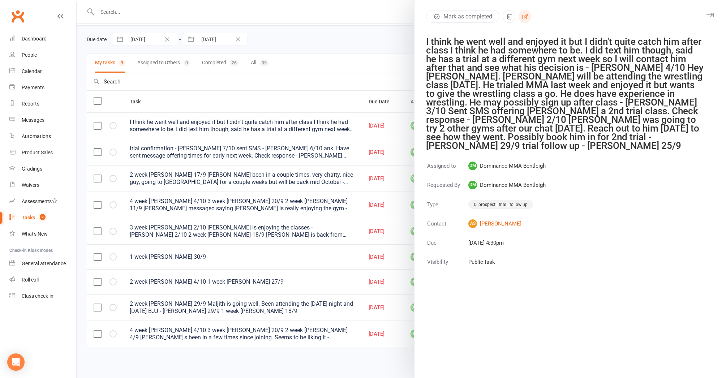
click at [524, 16] on icon "button" at bounding box center [525, 16] width 7 height 7
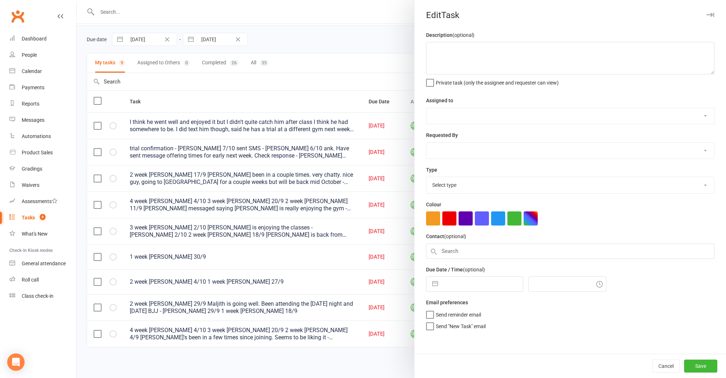
type textarea "I think he went well and enjoyed it but I didn't quite catch him after class I …"
select select "24839"
type input "[DATE]"
type input "4:30pm"
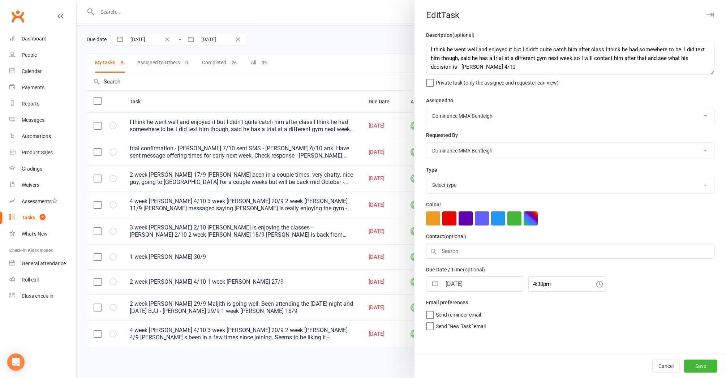
select select "13787"
click at [427, 49] on textarea "I think he went well and enjoyed it but I didn't quite catch him after class I …" at bounding box center [570, 58] width 288 height 33
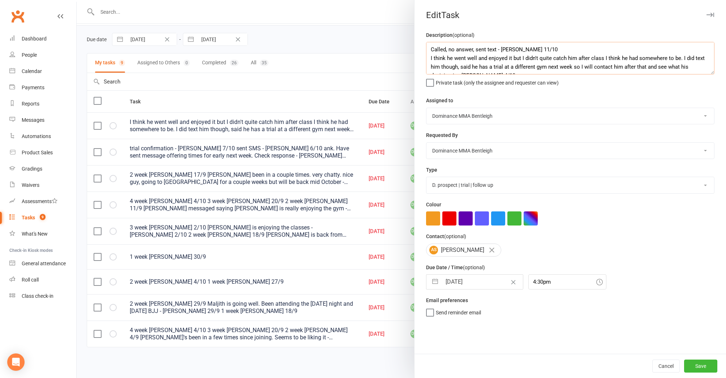
click at [445, 50] on textarea "Called, no answer, sent text - Lily 11/10 I think he went well and enjoyed it b…" at bounding box center [570, 58] width 288 height 33
type textarea "Called to check in, no answer, sent text - Lily 11/10 I think he went well and …"
drag, startPoint x: 462, startPoint y: 307, endPoint x: 460, endPoint y: 301, distance: 6.7
click at [461, 304] on div "Email preferences Send reminder email" at bounding box center [570, 306] width 288 height 20
select select "8"
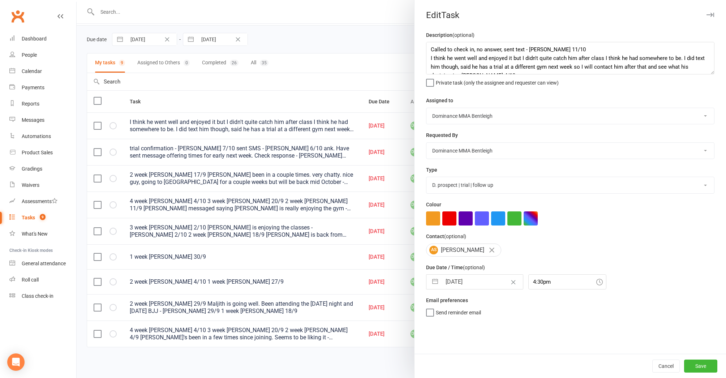
select select "2025"
select select "9"
select select "2025"
select select "10"
select select "2025"
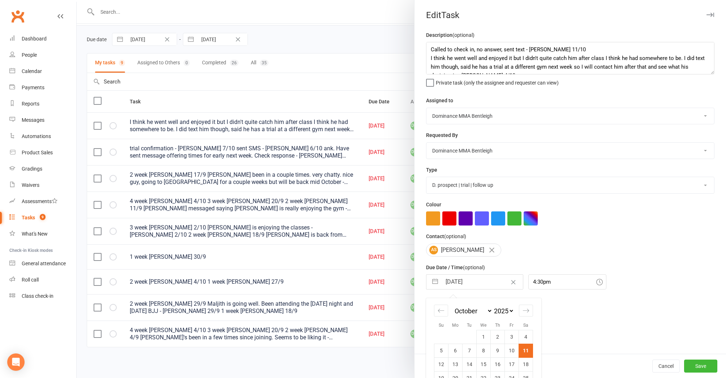
click at [460, 282] on input "[DATE]" at bounding box center [481, 282] width 81 height 14
click at [457, 352] on td "6" at bounding box center [455, 351] width 14 height 14
type input "[DATE]"
click at [474, 282] on input "[DATE]" at bounding box center [481, 282] width 81 height 14
select select "8"
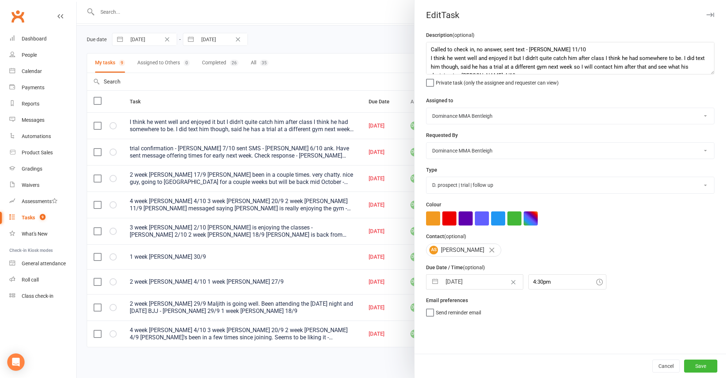
select select "2025"
select select "9"
select select "2025"
select select "10"
select select "2025"
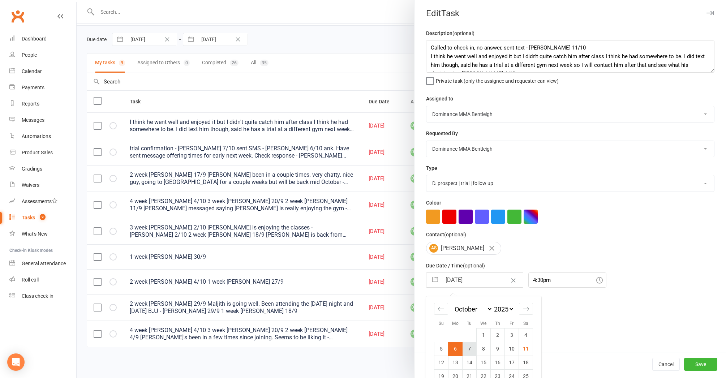
scroll to position [3, 0]
click at [472, 344] on td "7" at bounding box center [469, 348] width 14 height 14
type input "07 Oct 2025"
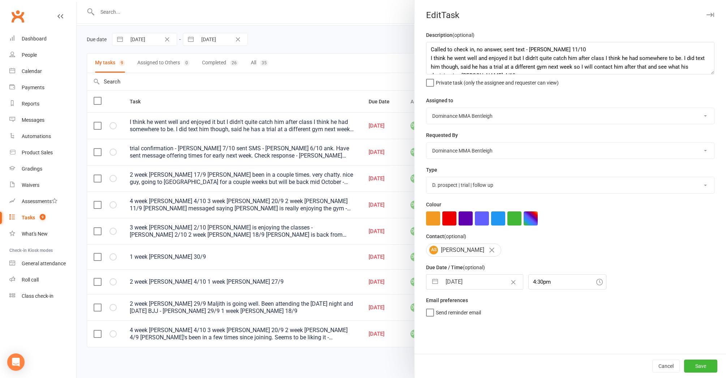
scroll to position [0, 0]
click at [541, 281] on input "4:30pm" at bounding box center [567, 281] width 78 height 15
click at [695, 365] on button "Save" at bounding box center [700, 365] width 33 height 13
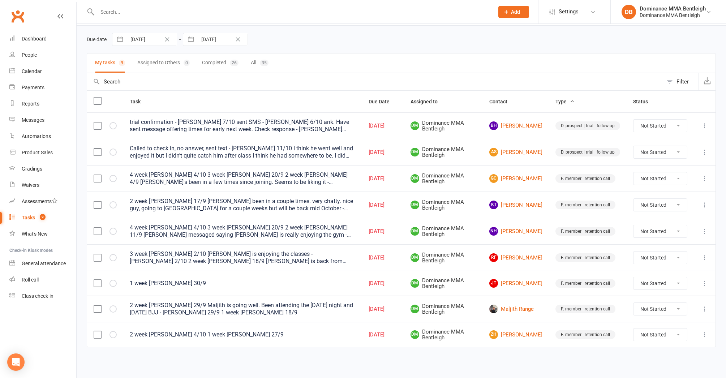
scroll to position [30, 0]
click at [703, 148] on icon at bounding box center [704, 151] width 7 height 7
click at [691, 174] on link "Edit" at bounding box center [673, 180] width 72 height 14
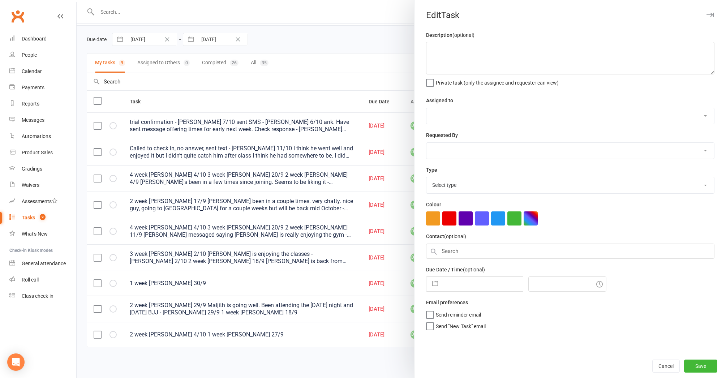
type textarea "Called to check in, no answer, sent text - Lily 11/10 I think he went well and …"
select select "24839"
type input "07 Oct 2025"
type input "4:30pm"
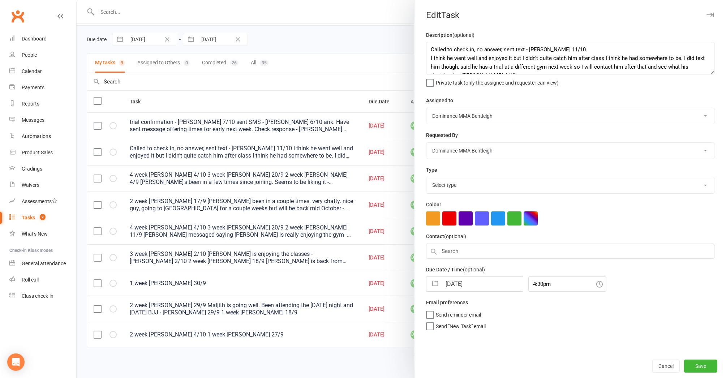
select select "13787"
select select "8"
select select "2025"
select select "9"
select select "2025"
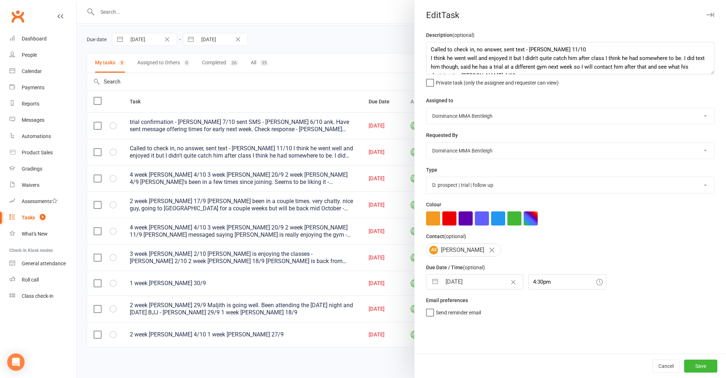
select select "10"
select select "2025"
click at [453, 284] on input "07 Oct 2025" at bounding box center [481, 282] width 81 height 14
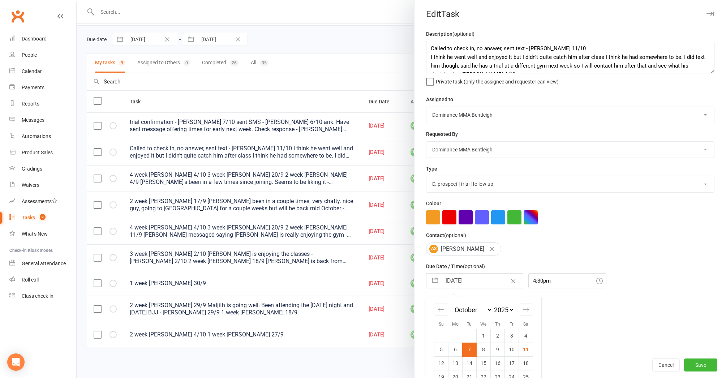
scroll to position [30, 0]
click at [471, 361] on td "14" at bounding box center [469, 363] width 14 height 14
type input "14 Oct 2025"
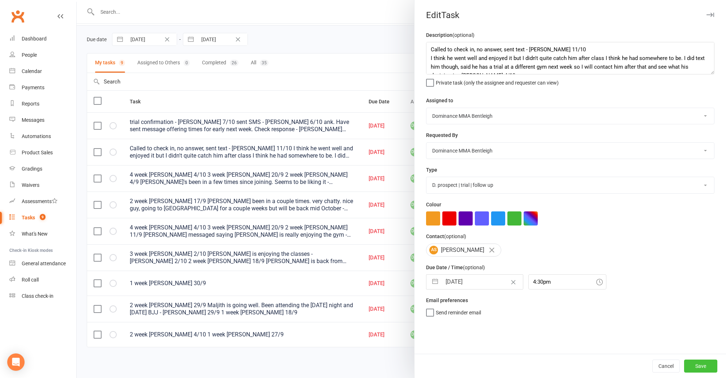
click at [702, 366] on button "Save" at bounding box center [700, 365] width 33 height 13
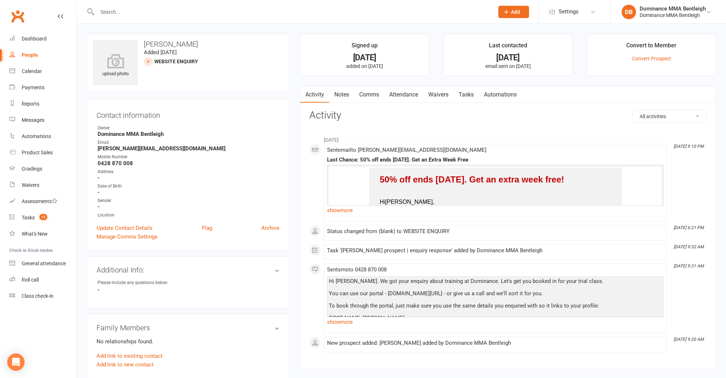
click at [342, 94] on link "Notes" at bounding box center [341, 94] width 25 height 17
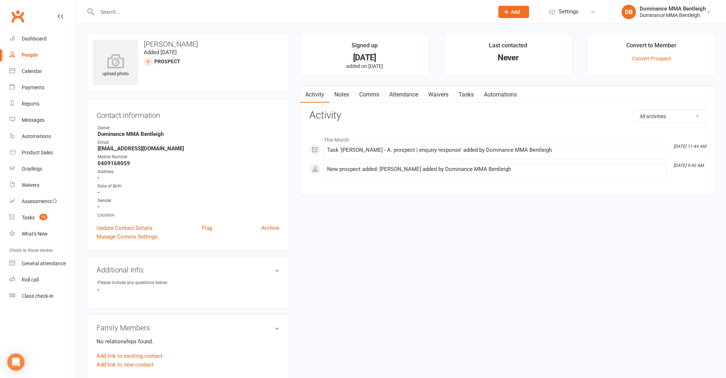
click at [344, 95] on link "Notes" at bounding box center [341, 94] width 25 height 17
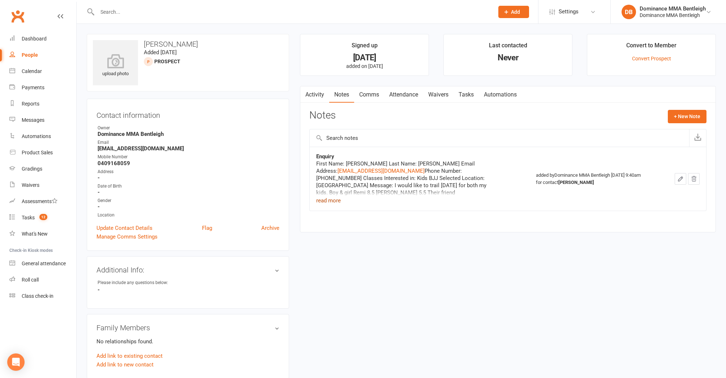
click at [328, 200] on button "read more" at bounding box center [328, 200] width 25 height 9
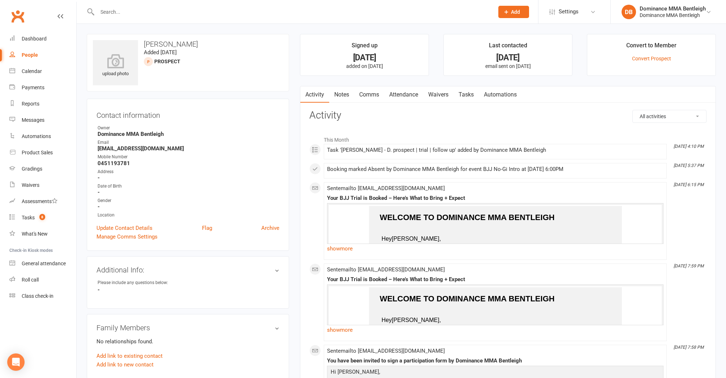
click at [469, 95] on link "Tasks" at bounding box center [465, 94] width 25 height 17
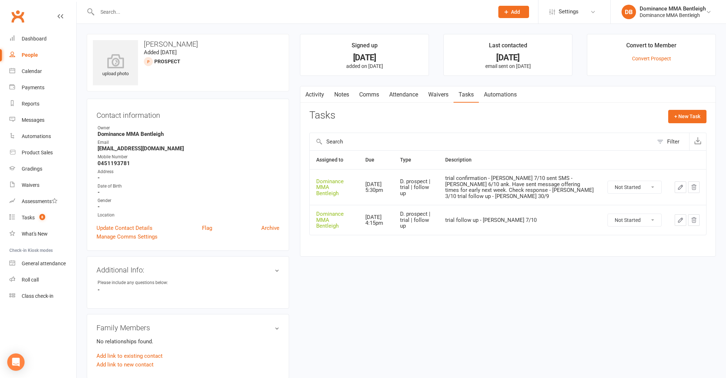
click at [677, 182] on button "button" at bounding box center [680, 187] width 12 height 12
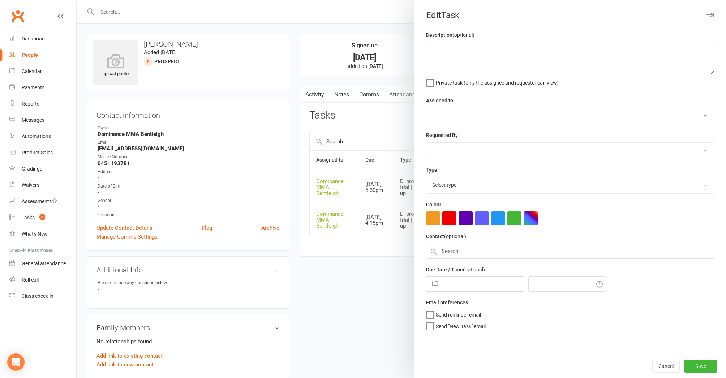
type textarea "trial confirmation - [PERSON_NAME] 7/10 sent SMS - [PERSON_NAME] 6/10 ank. Have…"
select select "24839"
type input "[DATE]"
type input "5:30pm"
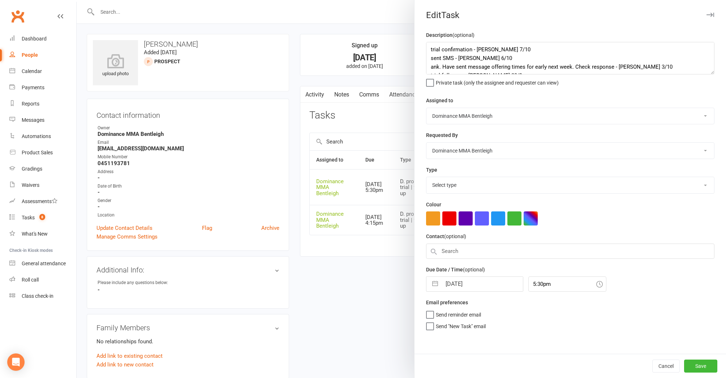
select select "13787"
click at [428, 48] on textarea "trial confirmation - [PERSON_NAME] 7/10 sent SMS - [PERSON_NAME] 6/10 ank. Have…" at bounding box center [570, 58] width 288 height 33
type textarea "trial confirmation - [PERSON_NAME] 7/10 sent SMS - [PERSON_NAME] 6/10 ank. Have…"
click at [656, 368] on button "Cancel" at bounding box center [665, 365] width 27 height 13
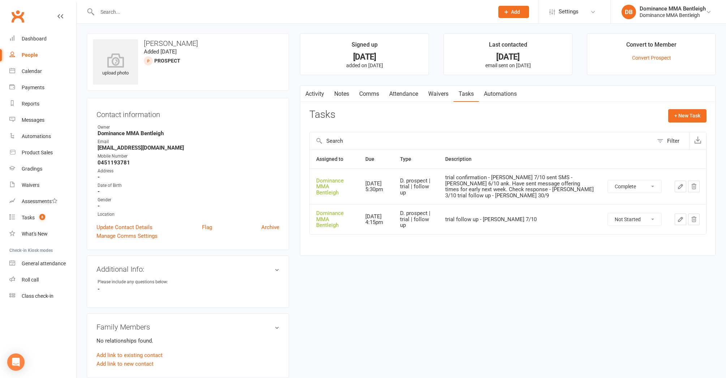
select select "unstarted"
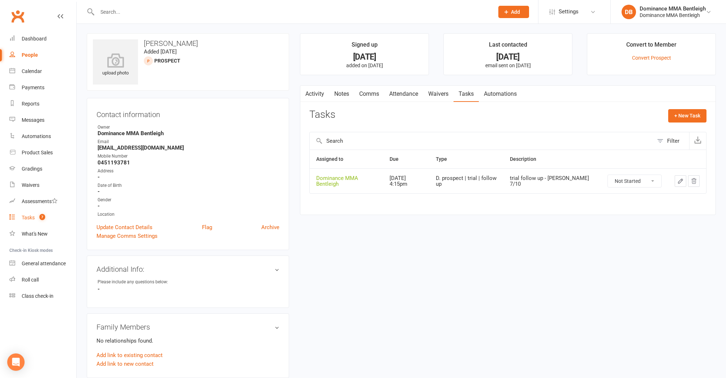
click at [61, 219] on link "Tasks 7" at bounding box center [42, 218] width 67 height 16
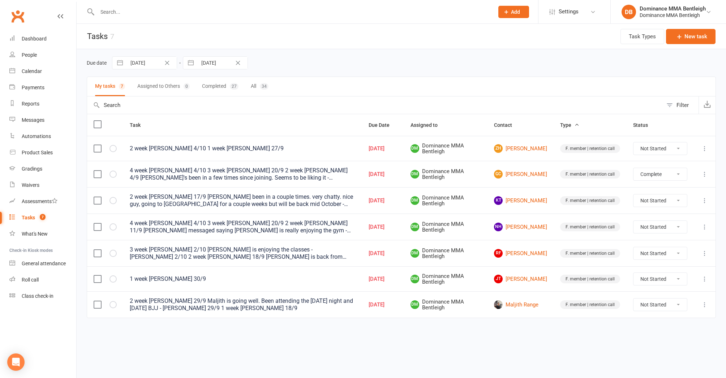
select select "unstarted"
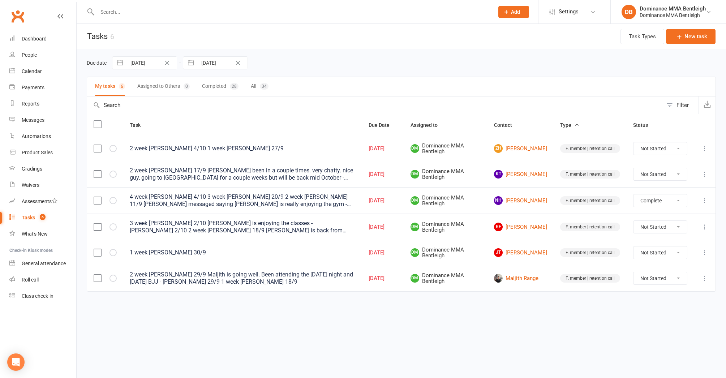
select select "unstarted"
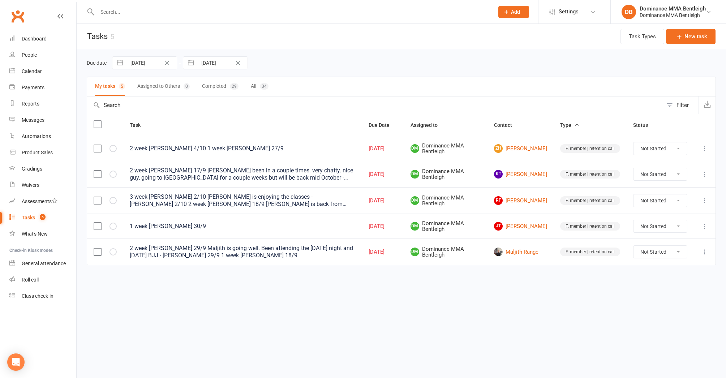
click at [707, 204] on icon at bounding box center [704, 200] width 7 height 7
click at [681, 226] on link "Edit" at bounding box center [673, 229] width 72 height 14
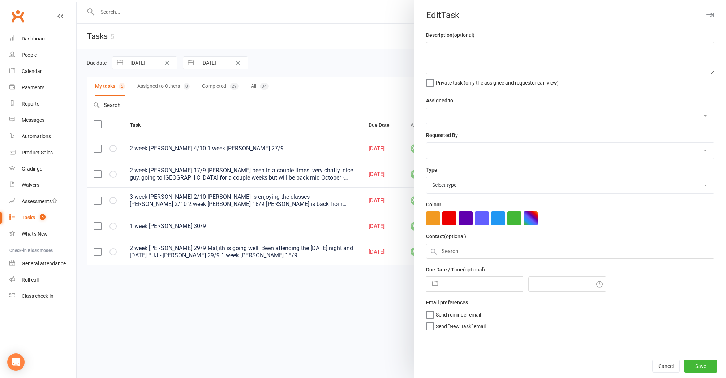
type textarea "3 week [PERSON_NAME] 2/10 [PERSON_NAME] is enjoying the classes - [PERSON_NAME]…"
select select "24839"
type input "[DATE]"
type input "4:45pm"
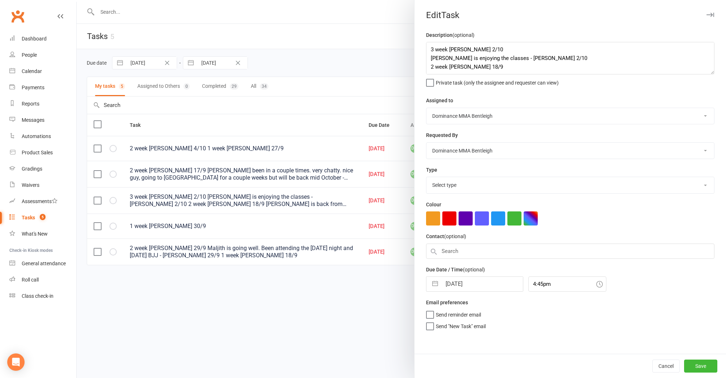
select select "13789"
click at [430, 48] on textarea "3 week [PERSON_NAME] 2/10 [PERSON_NAME] is enjoying the classes - [PERSON_NAME]…" at bounding box center [570, 58] width 288 height 33
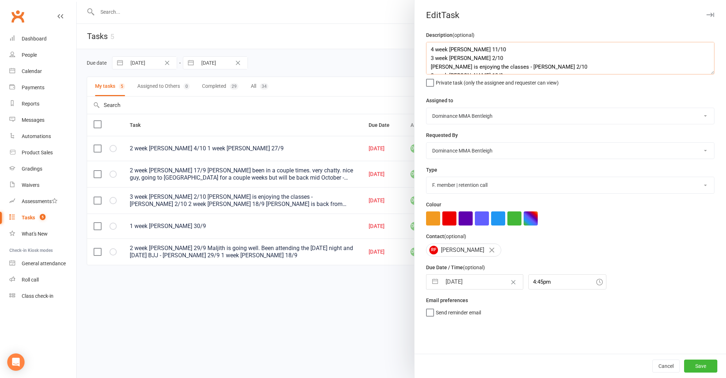
type textarea "4 week [PERSON_NAME] 11/10 3 week [PERSON_NAME] 2/10 [PERSON_NAME] is enjoying …"
click at [453, 281] on input "[DATE]" at bounding box center [481, 282] width 81 height 14
select select "8"
select select "2025"
select select "9"
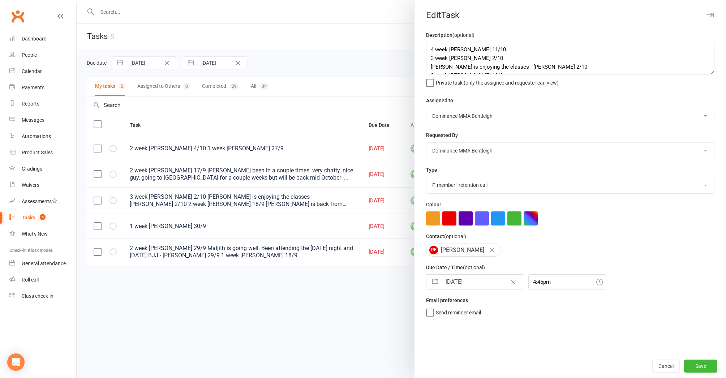
select select "2025"
select select "10"
select select "2025"
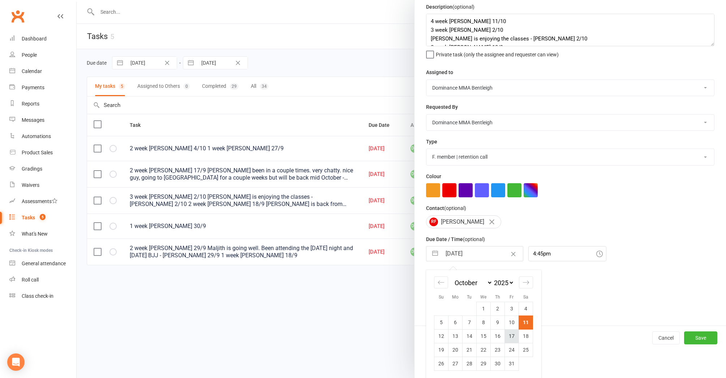
scroll to position [28, 0]
click at [521, 332] on td "18" at bounding box center [526, 336] width 14 height 14
type input "[DATE]"
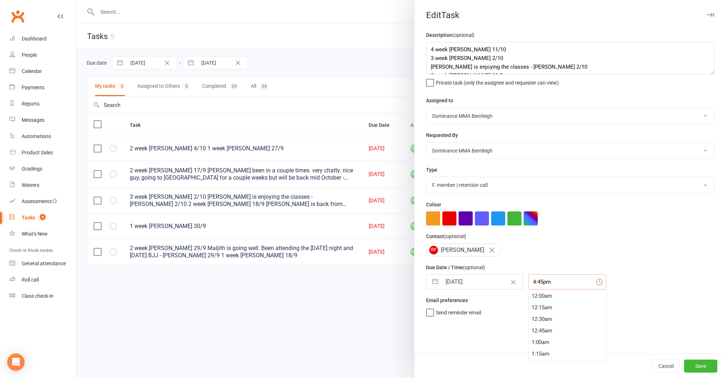
scroll to position [0, 0]
click at [544, 254] on div "Description (optional) 4 week ret - Lily 11/10 3 week ret - Dylan 2/10 Ronan is…" at bounding box center [569, 192] width 311 height 323
click at [538, 293] on div "12:00pm" at bounding box center [567, 295] width 77 height 12
type input "12:00pm"
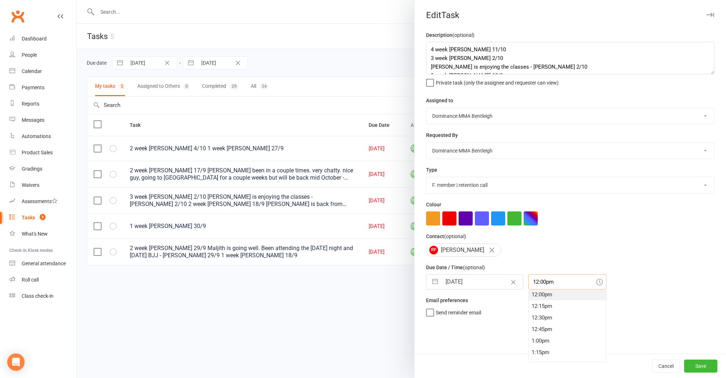
scroll to position [0, 0]
click at [711, 366] on button "Save" at bounding box center [700, 365] width 33 height 13
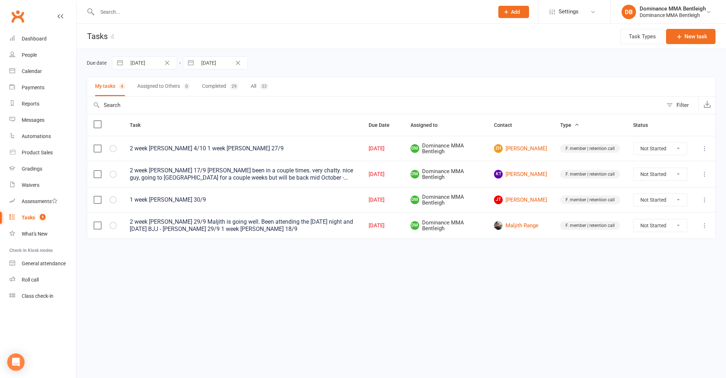
click at [303, 13] on input "text" at bounding box center [292, 12] width 394 height 10
click at [302, 11] on input "text" at bounding box center [292, 12] width 394 height 10
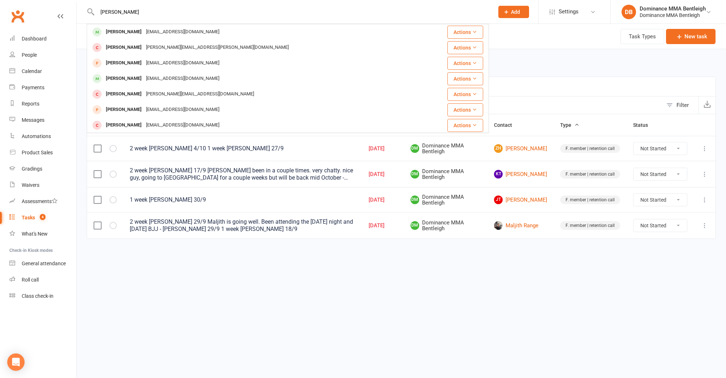
type input "Josh"
drag, startPoint x: 302, startPoint y: 11, endPoint x: 148, endPoint y: 80, distance: 168.7
click at [148, 80] on div "ghoshanena17@gmail.com" at bounding box center [183, 78] width 78 height 10
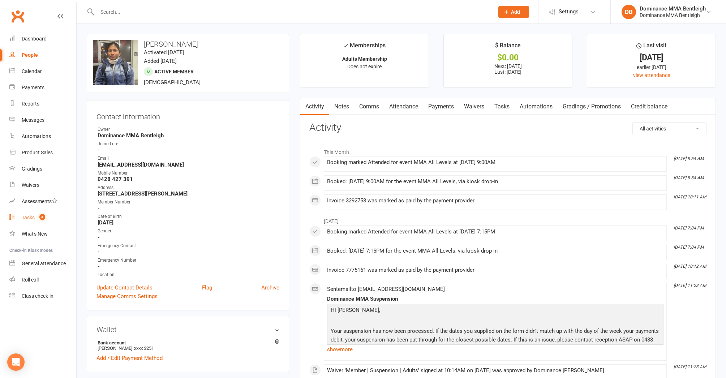
click at [39, 219] on count-badge "4" at bounding box center [40, 218] width 9 height 6
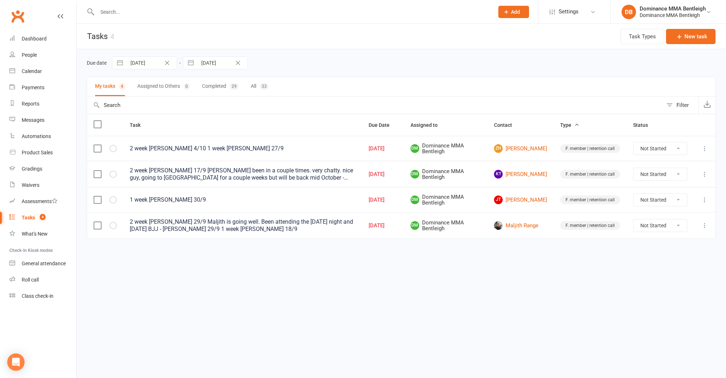
click at [706, 148] on icon at bounding box center [704, 148] width 7 height 7
click at [689, 173] on link "Edit" at bounding box center [673, 177] width 72 height 14
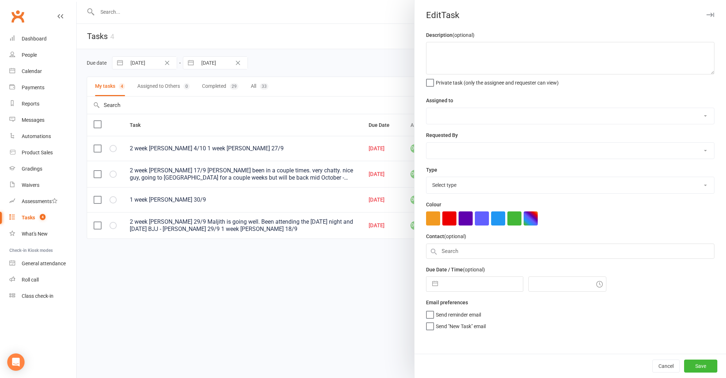
type textarea "2 week ret - Lily 4/10 1 week ret - Dylan 27/9"
select select "24839"
type input "[DATE]"
type input "10:45am"
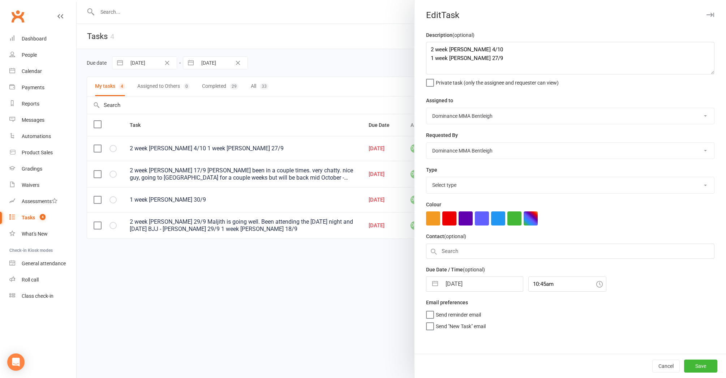
select select "13789"
click at [431, 48] on textarea "2 week ret - Lily 4/10 1 week ret - Dylan 27/9" at bounding box center [570, 58] width 288 height 33
type textarea "3 week ret - Lily 11/10 2 week ret - Lily 4/10 1 week ret - Dylan 27/9"
select select "8"
select select "2025"
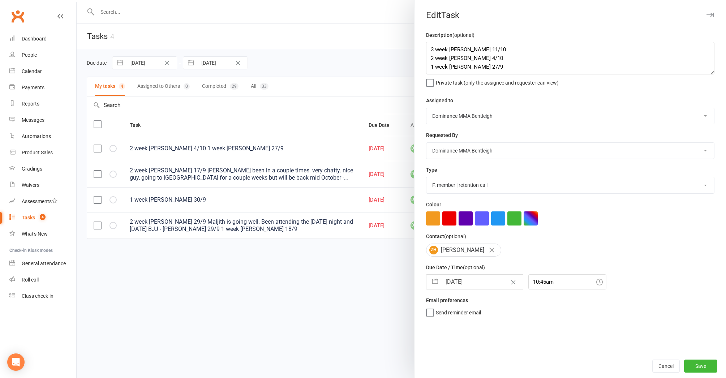
select select "9"
select select "2025"
select select "10"
select select "2025"
click at [465, 280] on input "[DATE]" at bounding box center [481, 282] width 81 height 14
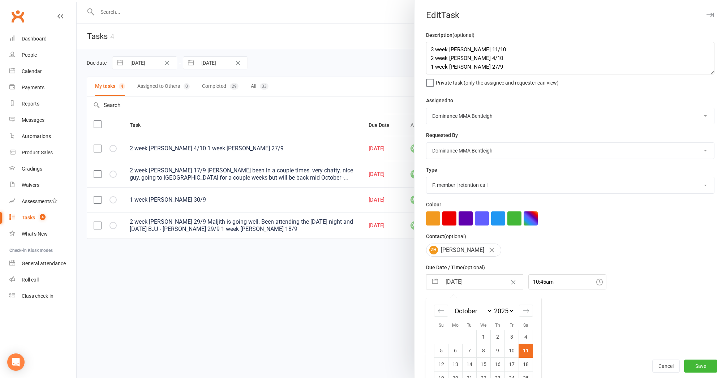
click at [528, 357] on td "18" at bounding box center [526, 364] width 14 height 14
type input "[DATE]"
click at [699, 365] on button "Save" at bounding box center [700, 365] width 33 height 13
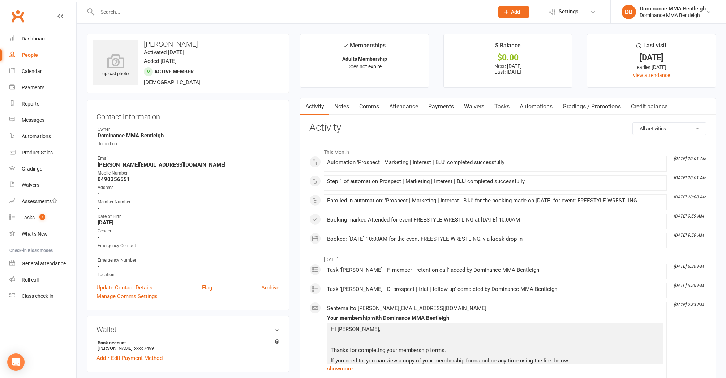
click at [505, 102] on link "Tasks" at bounding box center [501, 106] width 25 height 17
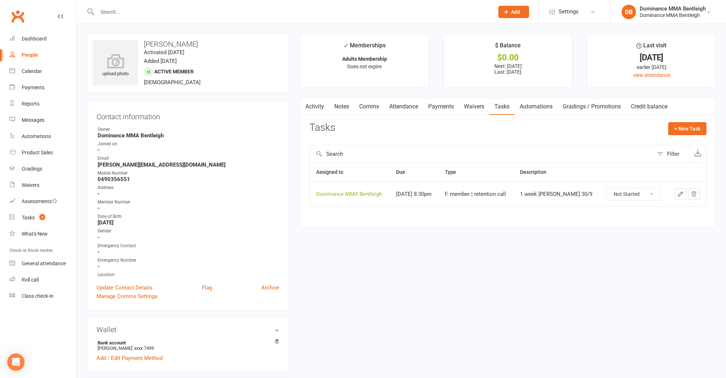
click at [680, 191] on icon "button" at bounding box center [680, 194] width 7 height 7
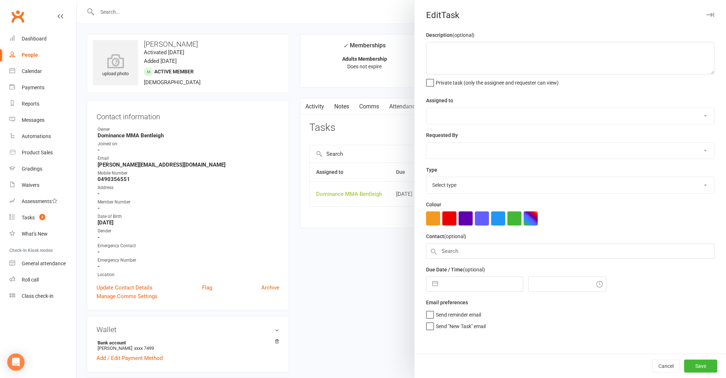
type textarea "1 week [PERSON_NAME] 30/9"
select select "24839"
type input "[DATE]"
type input "8:30pm"
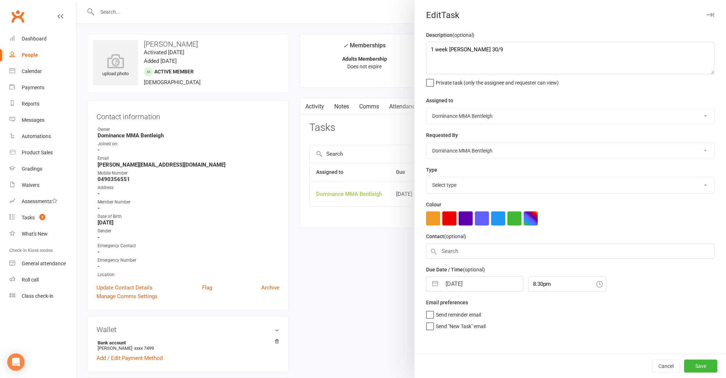
select select "13789"
click at [427, 51] on textarea "1 week [PERSON_NAME] 30/9" at bounding box center [570, 58] width 288 height 33
type textarea "2 week [PERSON_NAME] 11/10 1 week [PERSON_NAME] 30/9"
click at [444, 284] on input "[DATE]" at bounding box center [481, 282] width 81 height 14
select select "8"
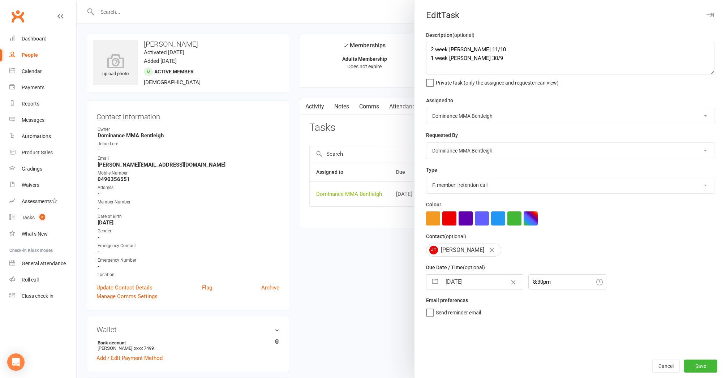
select select "2025"
select select "9"
select select "2025"
select select "10"
select select "2025"
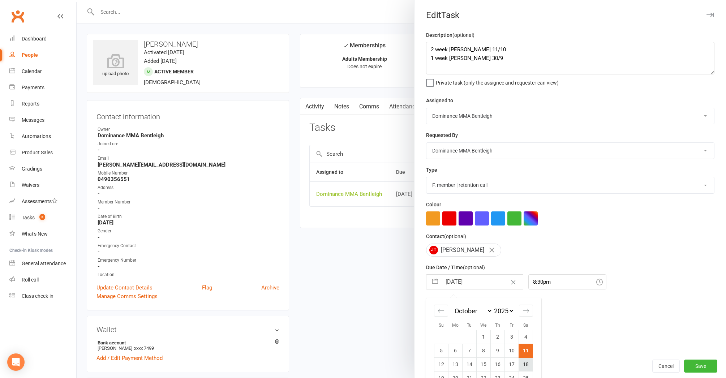
click at [522, 357] on td "18" at bounding box center [526, 364] width 14 height 14
type input "[DATE]"
click at [557, 279] on input "8:30pm" at bounding box center [567, 281] width 78 height 15
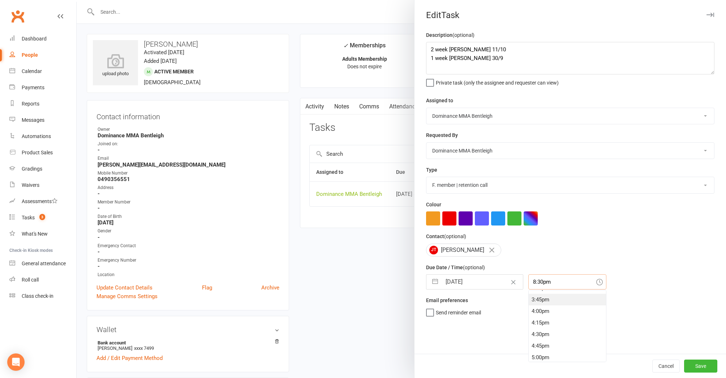
click at [558, 303] on div "3:45pm" at bounding box center [567, 300] width 77 height 12
click at [554, 286] on input "3:45pm" at bounding box center [567, 281] width 78 height 15
click at [551, 302] on div "1:45pm" at bounding box center [567, 303] width 77 height 12
click at [542, 272] on div "Due Date / Time (optional) [DATE] Navigate forward to interact with the calenda…" at bounding box center [570, 276] width 288 height 26
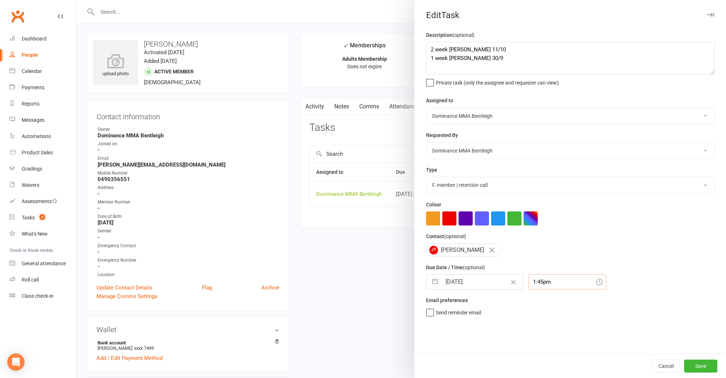
click at [542, 276] on input "1:45pm" at bounding box center [567, 281] width 78 height 15
click at [542, 294] on div "11:00am" at bounding box center [567, 294] width 77 height 12
type input "11:00am"
click at [694, 363] on button "Save" at bounding box center [700, 365] width 33 height 13
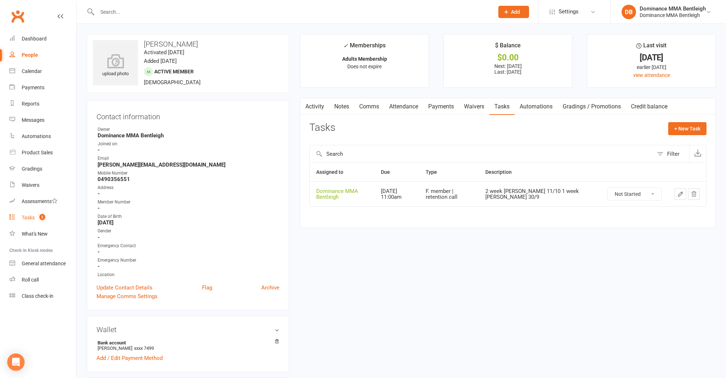
click at [43, 213] on link "Tasks 2" at bounding box center [42, 218] width 67 height 16
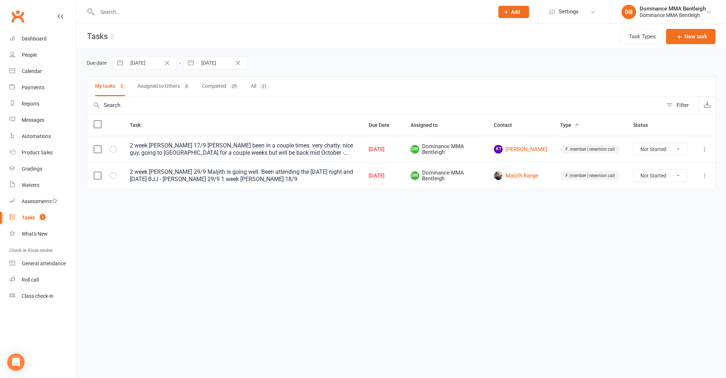
click at [703, 149] on icon at bounding box center [704, 149] width 7 height 7
click at [673, 177] on link "Edit" at bounding box center [673, 178] width 72 height 14
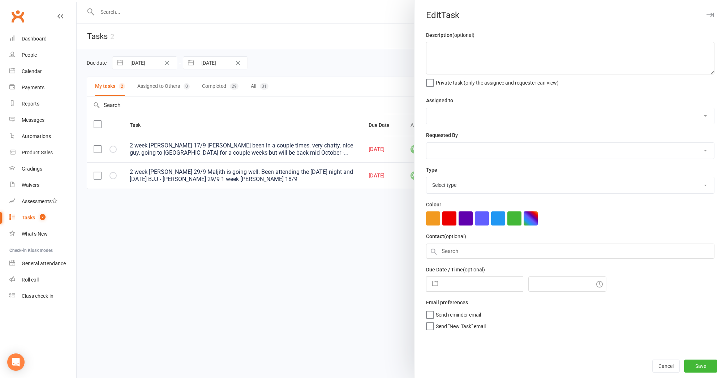
type textarea "2 week [PERSON_NAME] 17/9 [PERSON_NAME] been in a couple times. very chatty. ni…"
select select "24839"
type input "[DATE]"
type input "4:15pm"
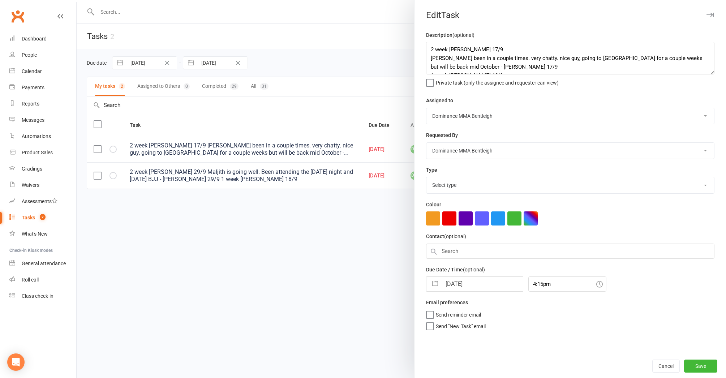
select select "13789"
click at [430, 49] on textarea "2 week [PERSON_NAME] 17/9 [PERSON_NAME] been in a couple times. very chatty. ni…" at bounding box center [570, 58] width 288 height 33
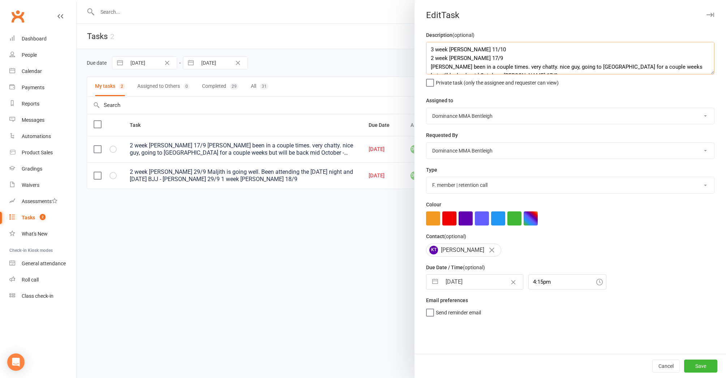
drag, startPoint x: 487, startPoint y: 50, endPoint x: 427, endPoint y: 52, distance: 60.4
click at [427, 52] on textarea "3 week [PERSON_NAME] 11/10 2 week [PERSON_NAME] 17/9 [PERSON_NAME] been in a co…" at bounding box center [570, 58] width 288 height 33
type textarea "3 week [PERSON_NAME] 11/10 2 week [PERSON_NAME] 17/9 [PERSON_NAME] been in a co…"
click at [466, 277] on input "[DATE]" at bounding box center [481, 282] width 81 height 14
select select "8"
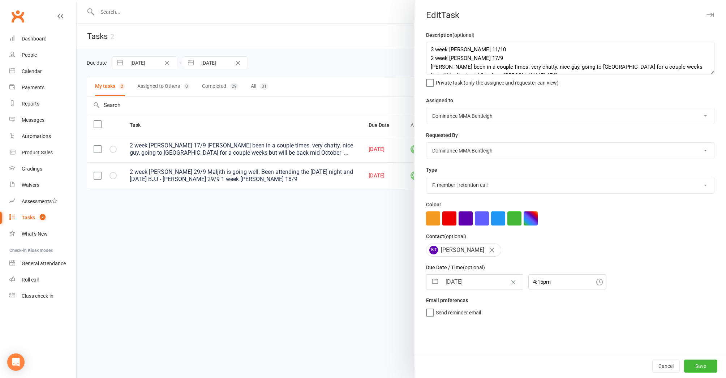
select select "2025"
select select "9"
select select "2025"
select select "10"
select select "2025"
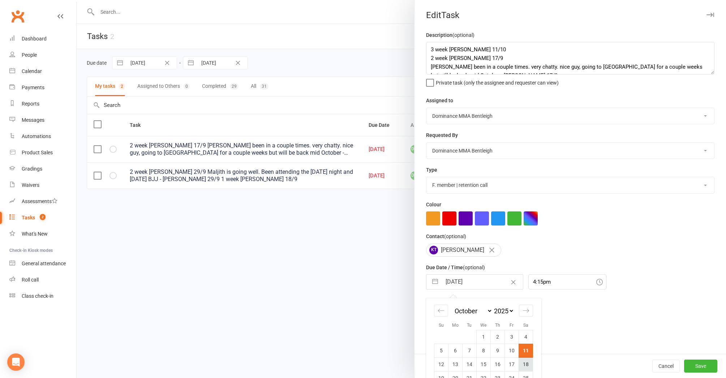
click at [524, 357] on td "18" at bounding box center [526, 364] width 14 height 14
type input "[DATE]"
click at [543, 282] on input "4:15pm" at bounding box center [567, 281] width 78 height 15
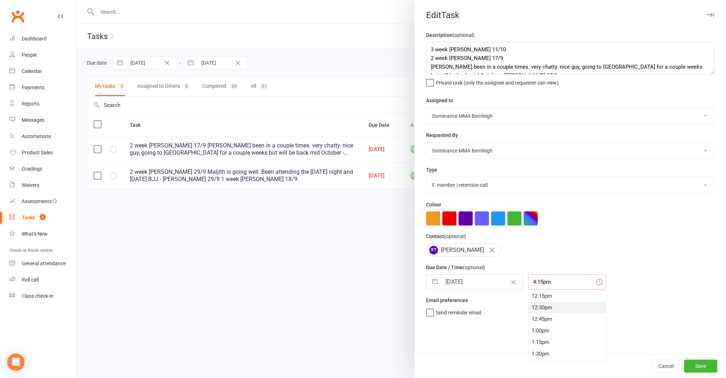
scroll to position [566, 0]
click at [538, 308] on div "12:30pm" at bounding box center [567, 308] width 77 height 12
type input "12:30pm"
click at [707, 364] on button "Save" at bounding box center [700, 365] width 33 height 13
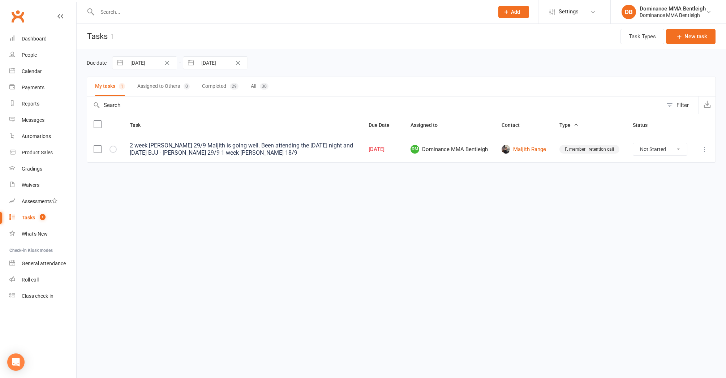
click at [703, 150] on icon at bounding box center [704, 149] width 7 height 7
click at [674, 177] on link "Edit" at bounding box center [673, 178] width 72 height 14
select select "24839"
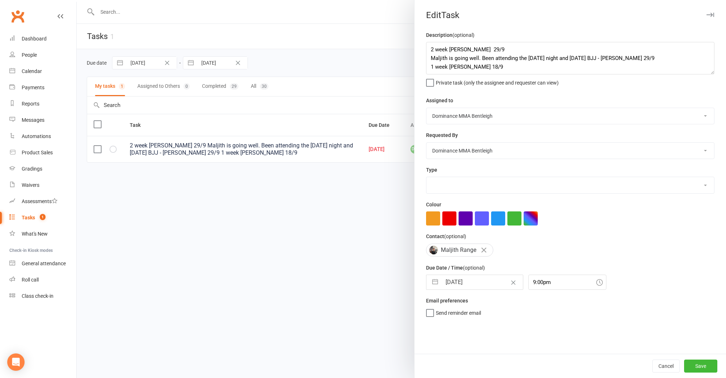
select select "13789"
click at [430, 51] on textarea "2 week [PERSON_NAME] 29/9 Maljith is going well. Been attending the [DATE] nigh…" at bounding box center [570, 58] width 288 height 33
paste textarea "3 week [PERSON_NAME] 11/10"
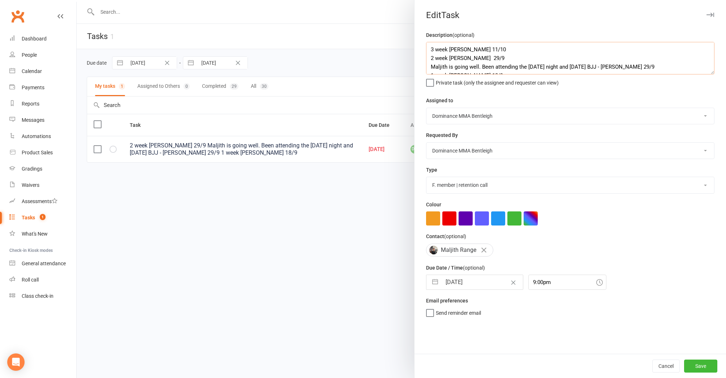
type textarea "3 week [PERSON_NAME] 11/10 2 week [PERSON_NAME] 29/9 Maljith is going well. Bee…"
click at [474, 271] on label "Due Date / Time (optional)" at bounding box center [455, 268] width 59 height 8
select select "8"
select select "2025"
select select "9"
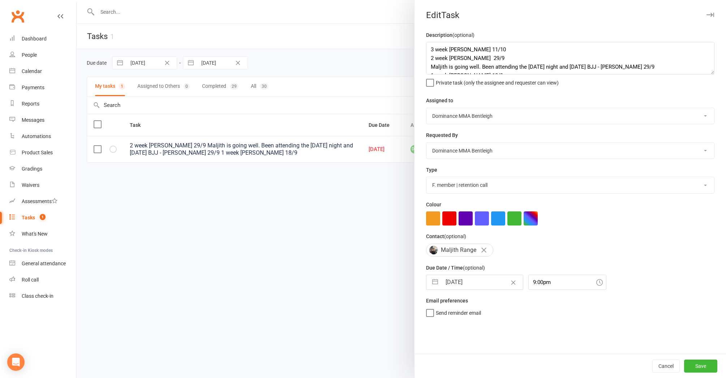
select select "2025"
select select "10"
select select "2025"
click at [474, 278] on input "[DATE]" at bounding box center [481, 282] width 81 height 14
click at [529, 365] on td "18" at bounding box center [526, 365] width 14 height 14
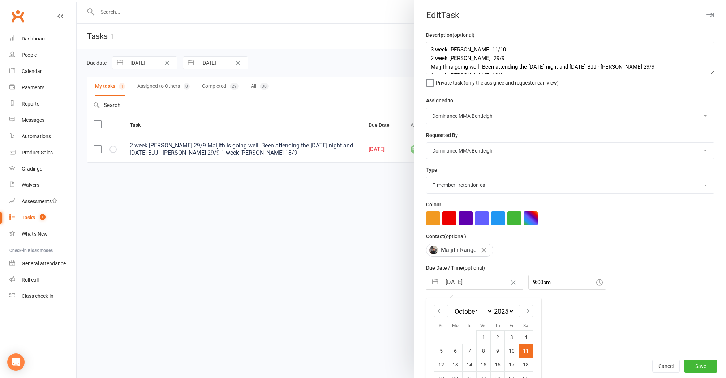
type input "[DATE]"
click at [551, 284] on input "9:00pm" at bounding box center [567, 282] width 78 height 15
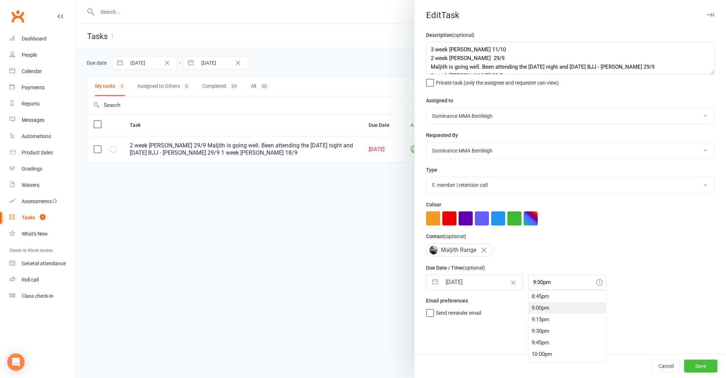
click at [700, 366] on button "Save" at bounding box center [700, 365] width 33 height 13
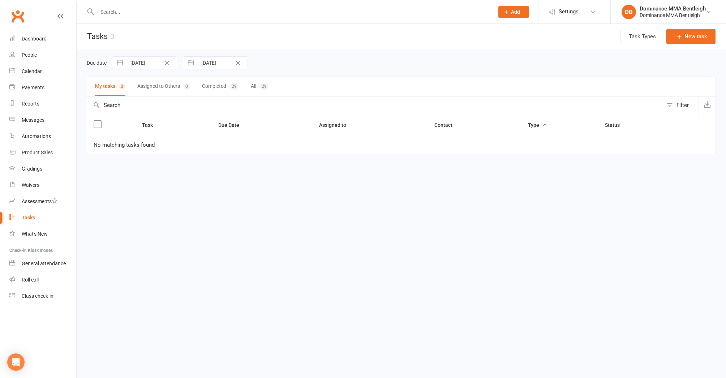
scroll to position [0, 0]
click at [121, 14] on input "text" at bounding box center [292, 12] width 394 height 10
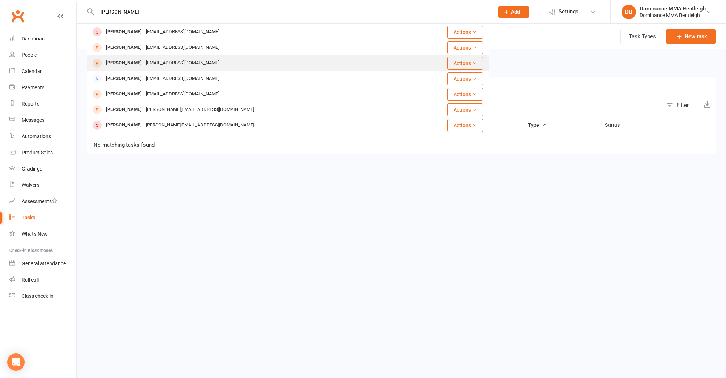
type input "[PERSON_NAME]"
click at [125, 66] on div "[PERSON_NAME]" at bounding box center [124, 63] width 40 height 10
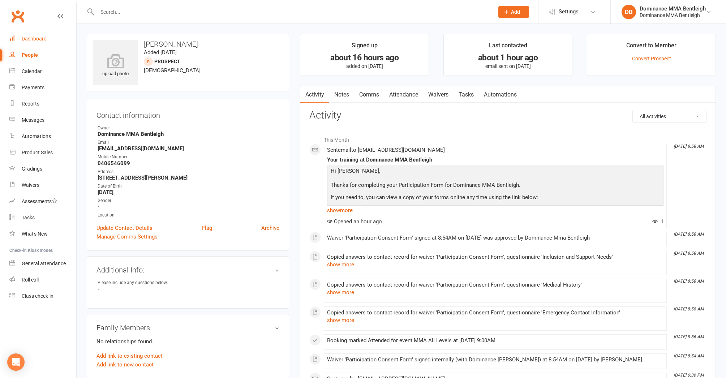
click at [44, 38] on div "Dashboard" at bounding box center [34, 39] width 25 height 6
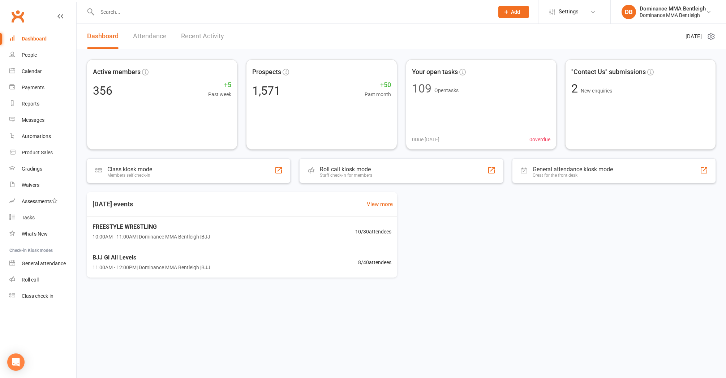
click at [119, 9] on input "text" at bounding box center [292, 12] width 394 height 10
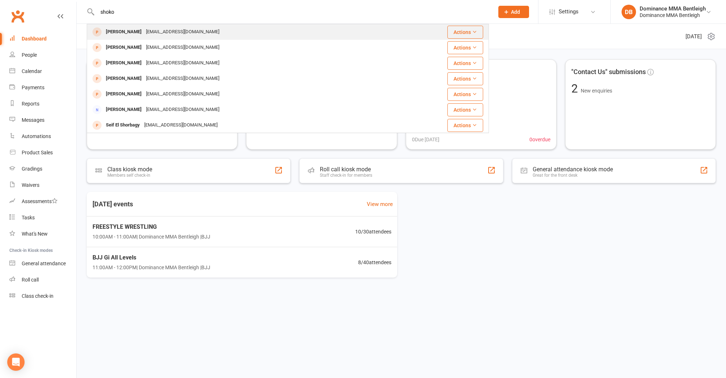
type input "Shoko"
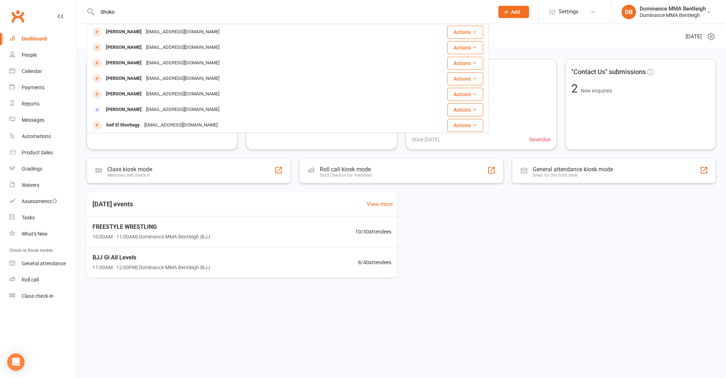
drag, startPoint x: 127, startPoint y: 29, endPoint x: 466, endPoint y: 275, distance: 418.7
click at [466, 275] on div "[DATE] events View more FREESTYLE WRESTLING 10:00AM - 11:00AM | Dominance MMA B…" at bounding box center [401, 235] width 629 height 86
